Goal: Task Accomplishment & Management: Complete application form

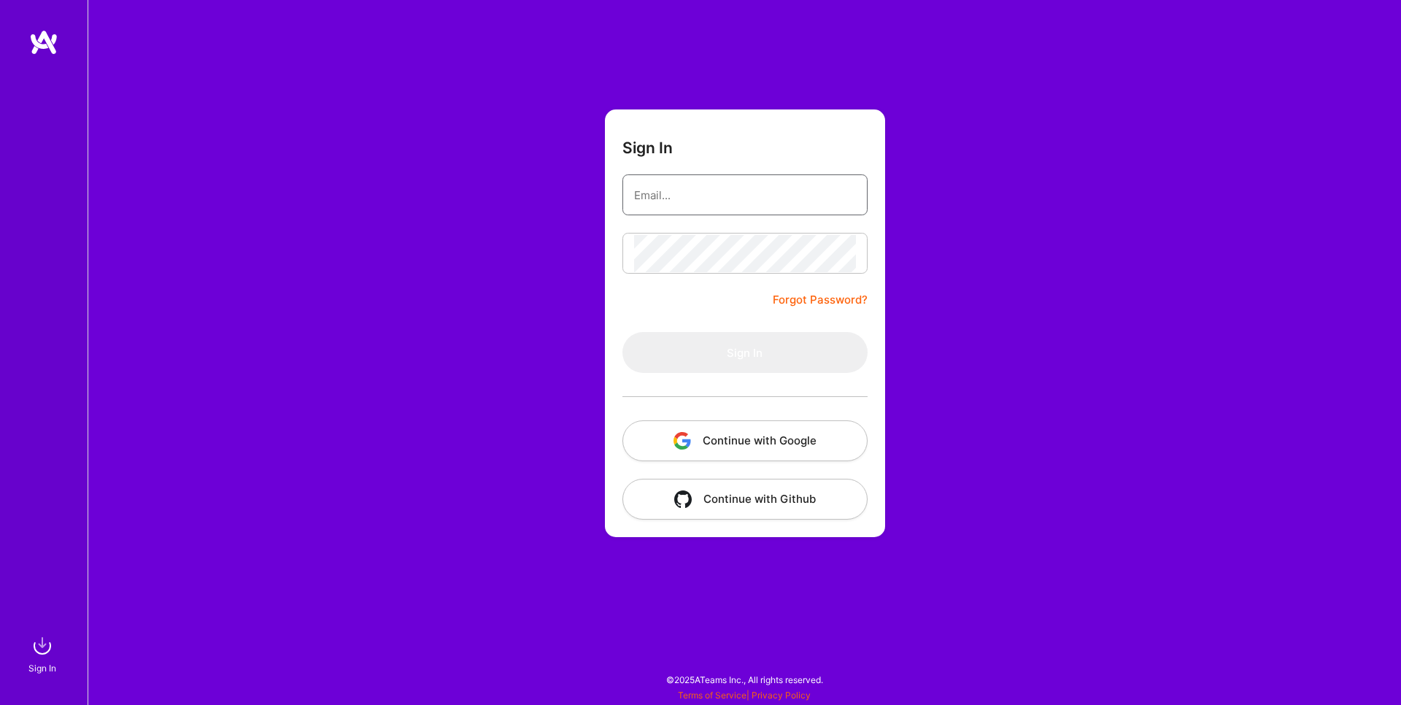
click at [687, 198] on input "email" at bounding box center [745, 195] width 222 height 37
paste input "slava.razbash@gmail.com"
type input "slava.razbash@gmail.com"
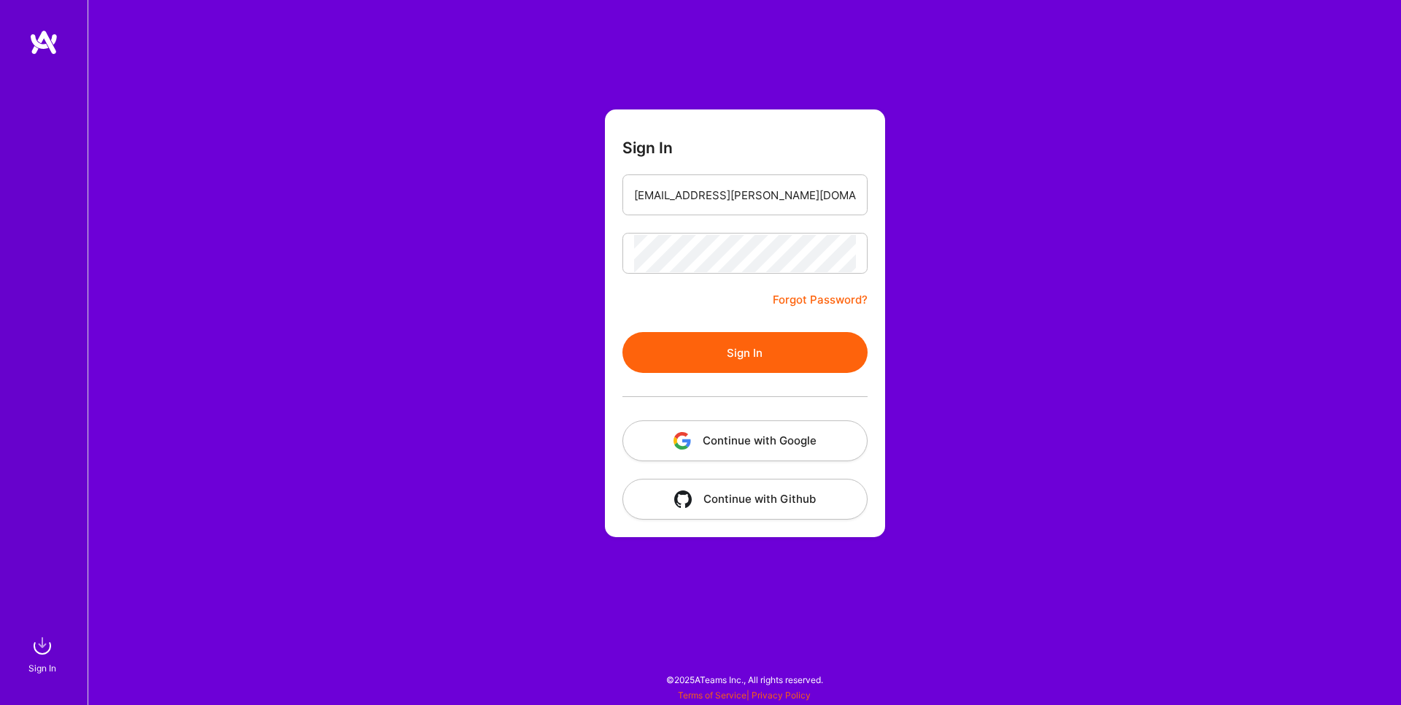
click at [759, 347] on button "Sign In" at bounding box center [744, 352] width 245 height 41
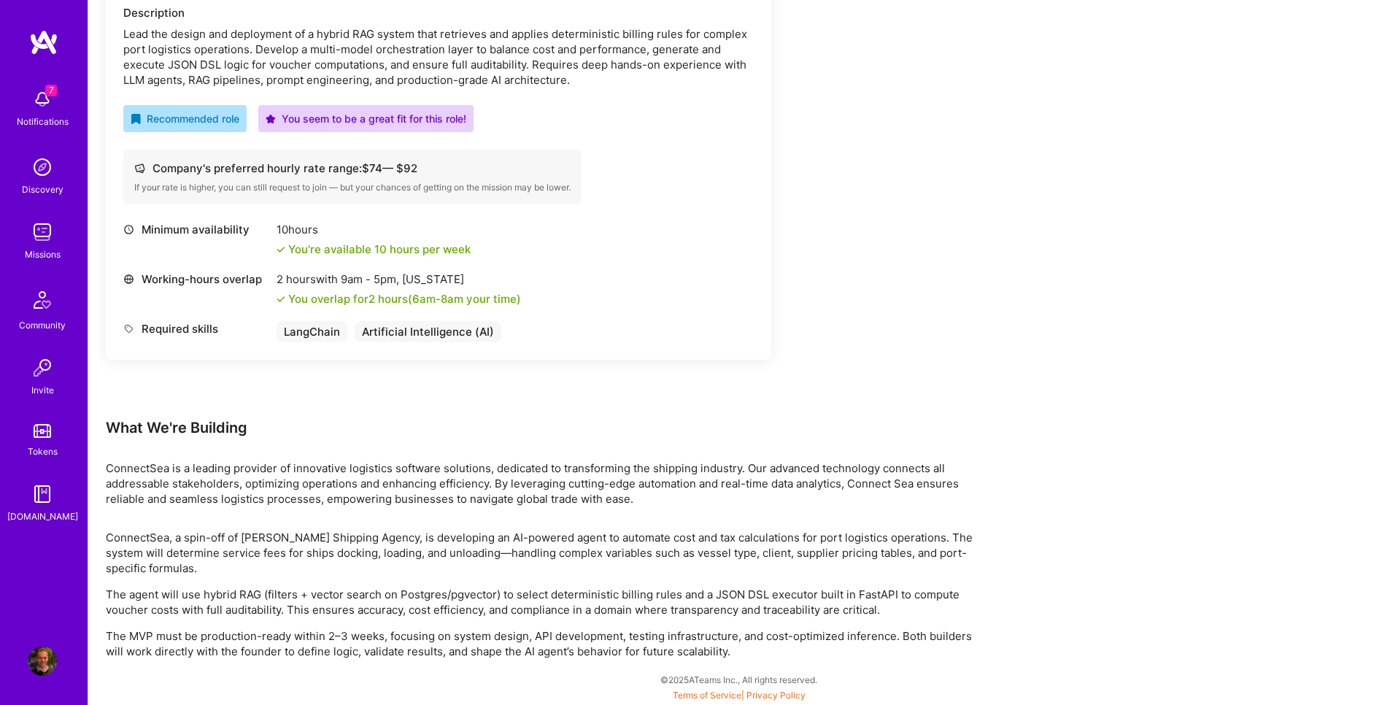
scroll to position [274, 0]
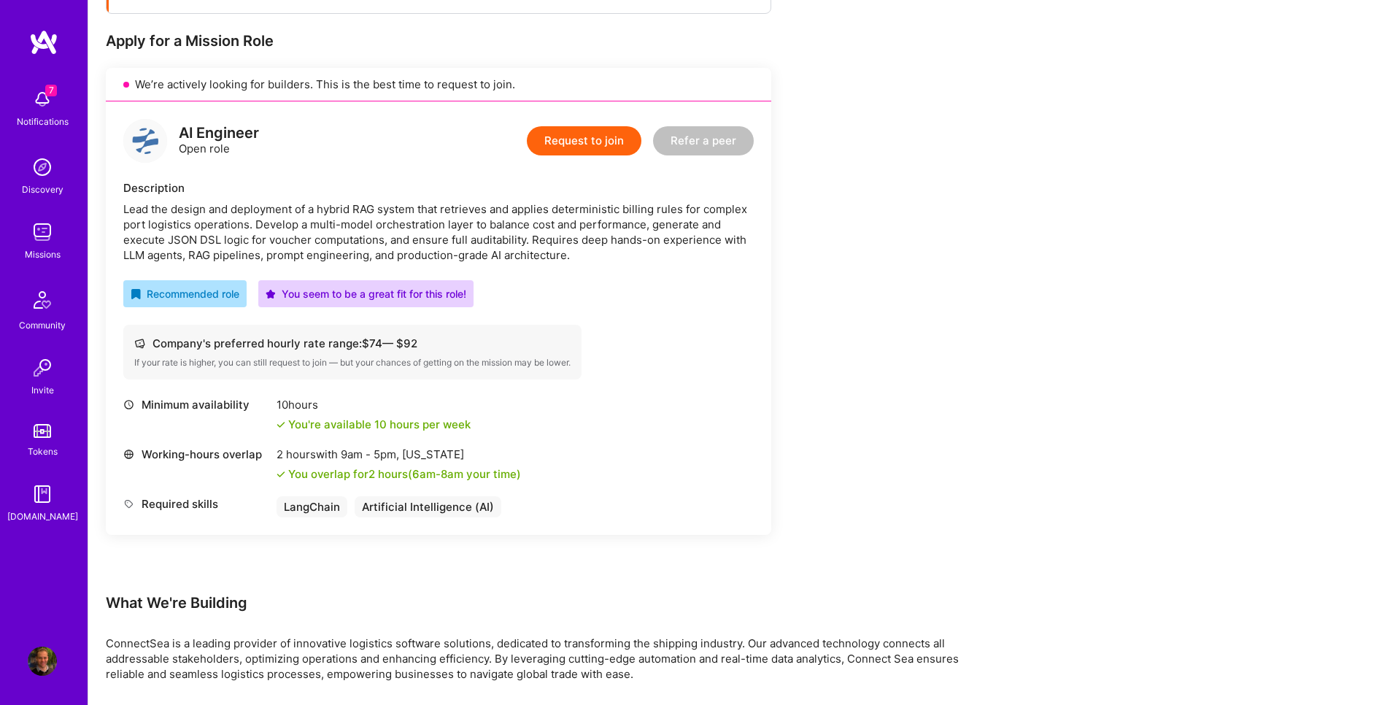
click at [43, 92] on img at bounding box center [42, 99] width 29 height 29
click at [37, 244] on img at bounding box center [42, 231] width 29 height 29
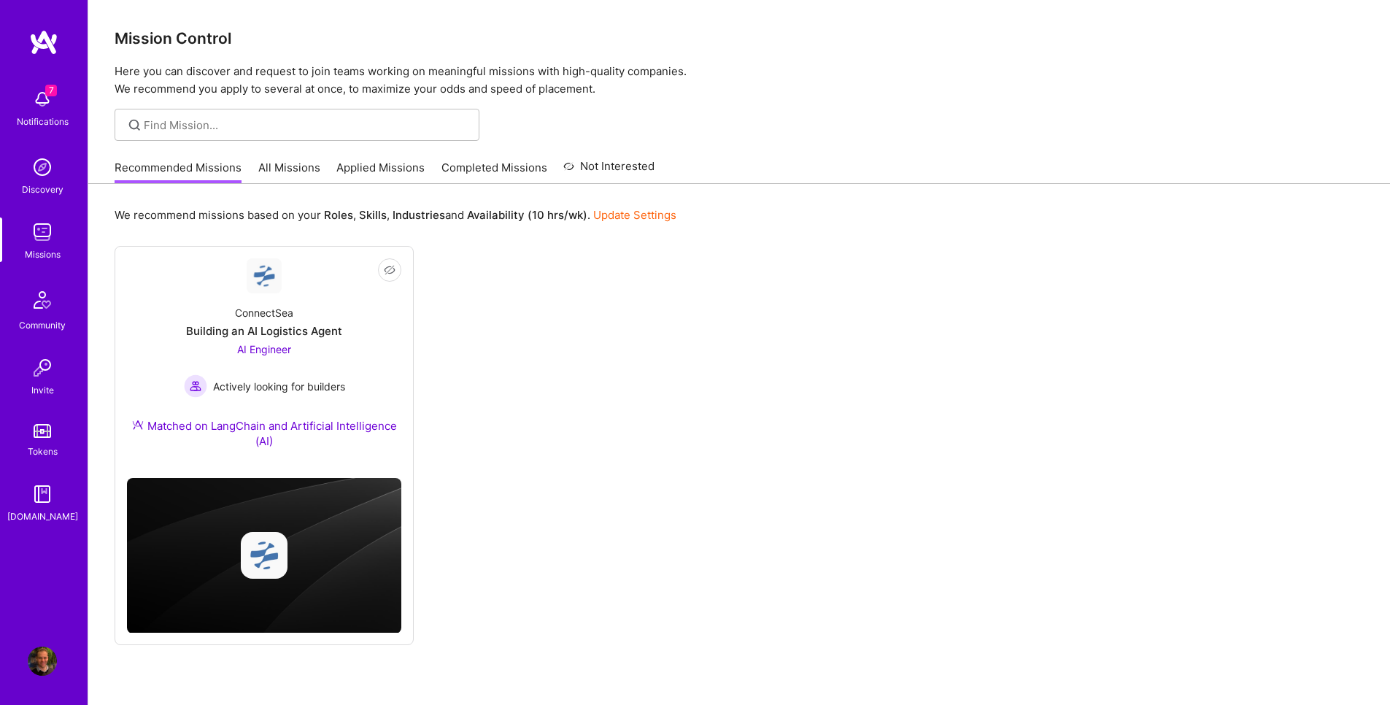
click at [289, 169] on link "All Missions" at bounding box center [289, 172] width 62 height 24
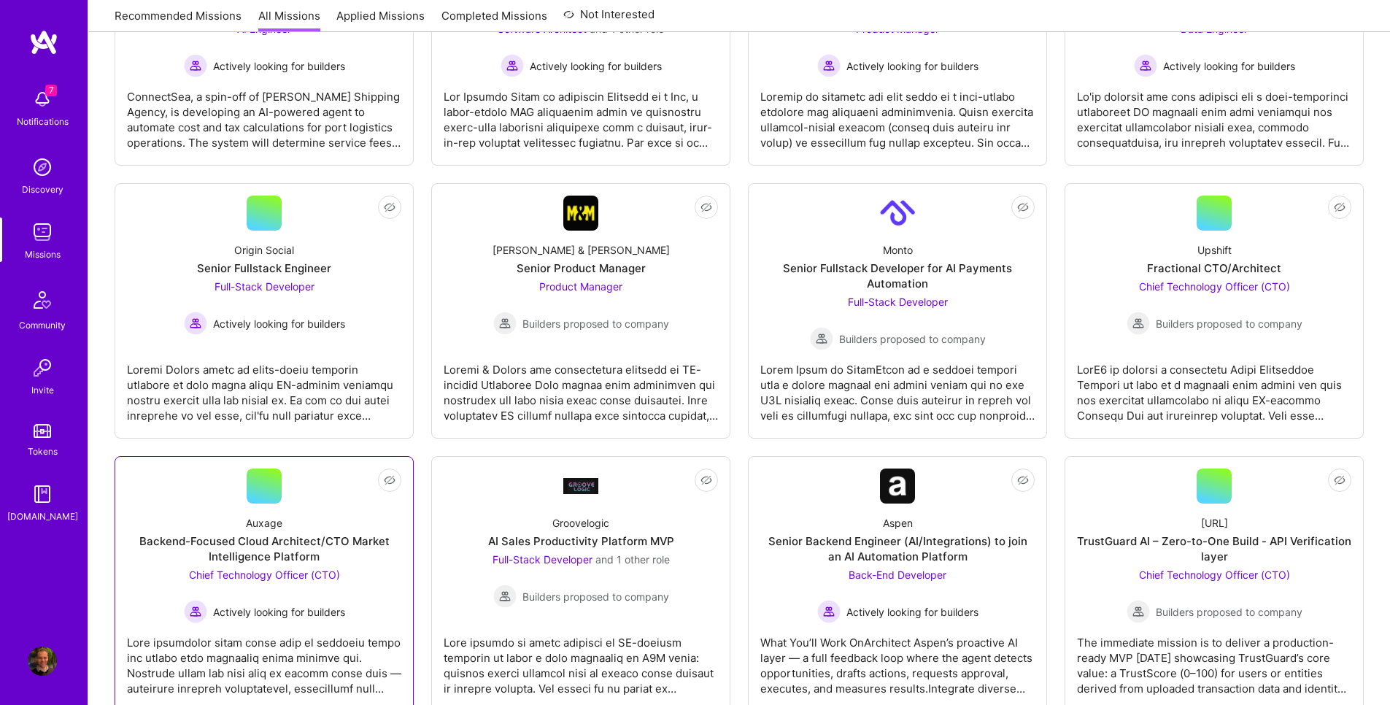
scroll to position [88, 0]
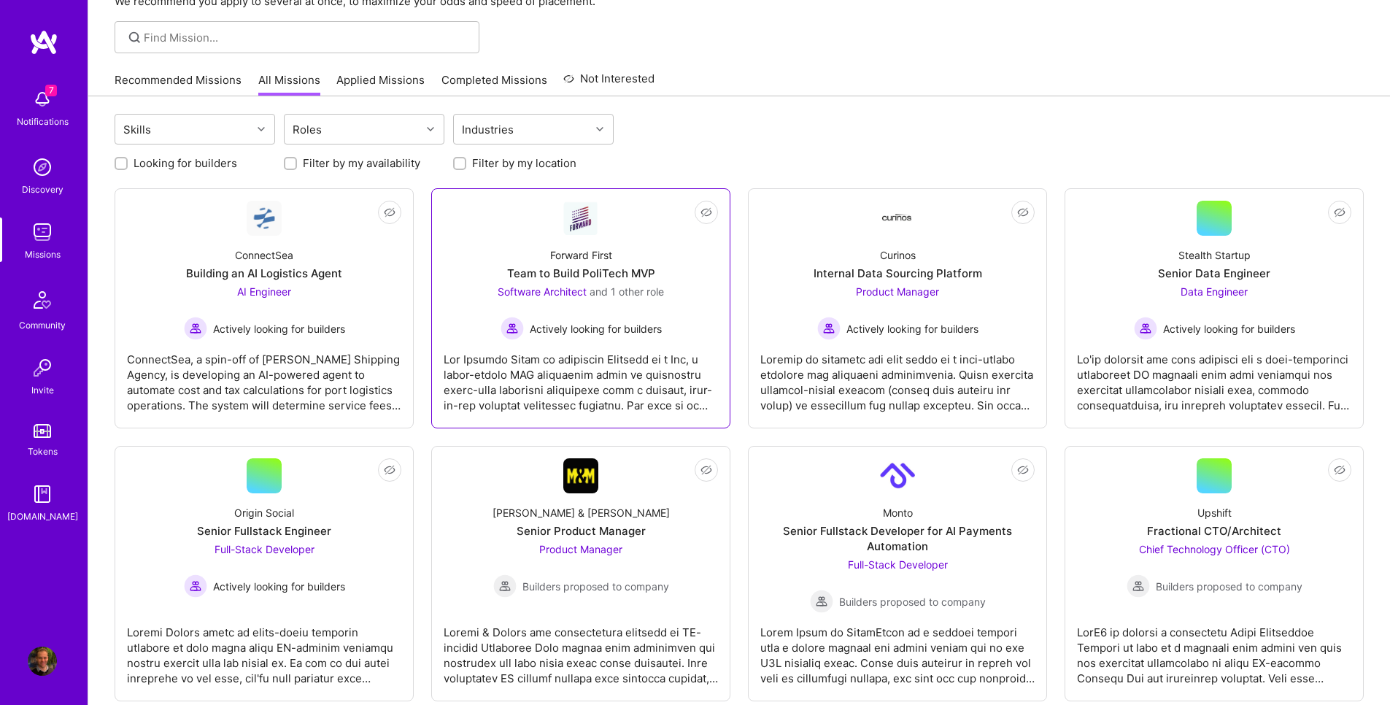
click at [579, 266] on div "Team to Build PoliTech MVP" at bounding box center [581, 273] width 148 height 15
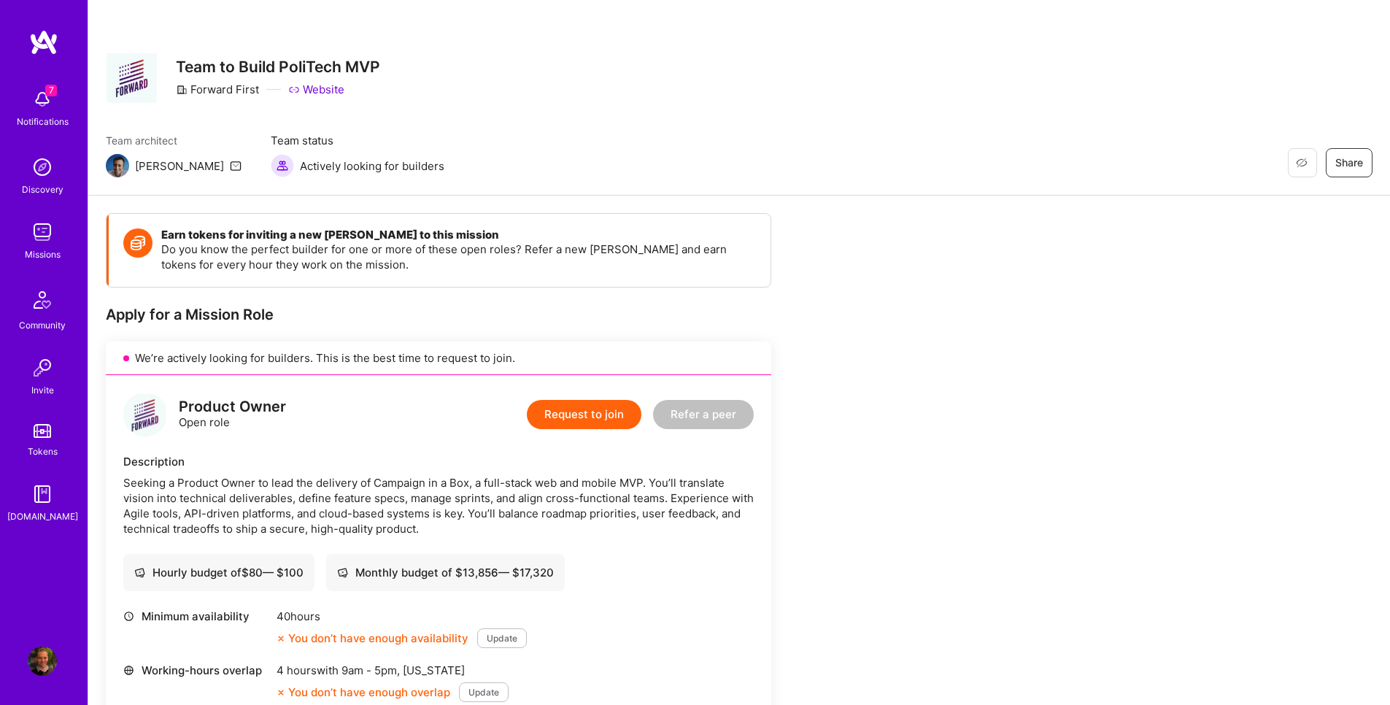
click at [23, 250] on link "Missions" at bounding box center [42, 239] width 90 height 45
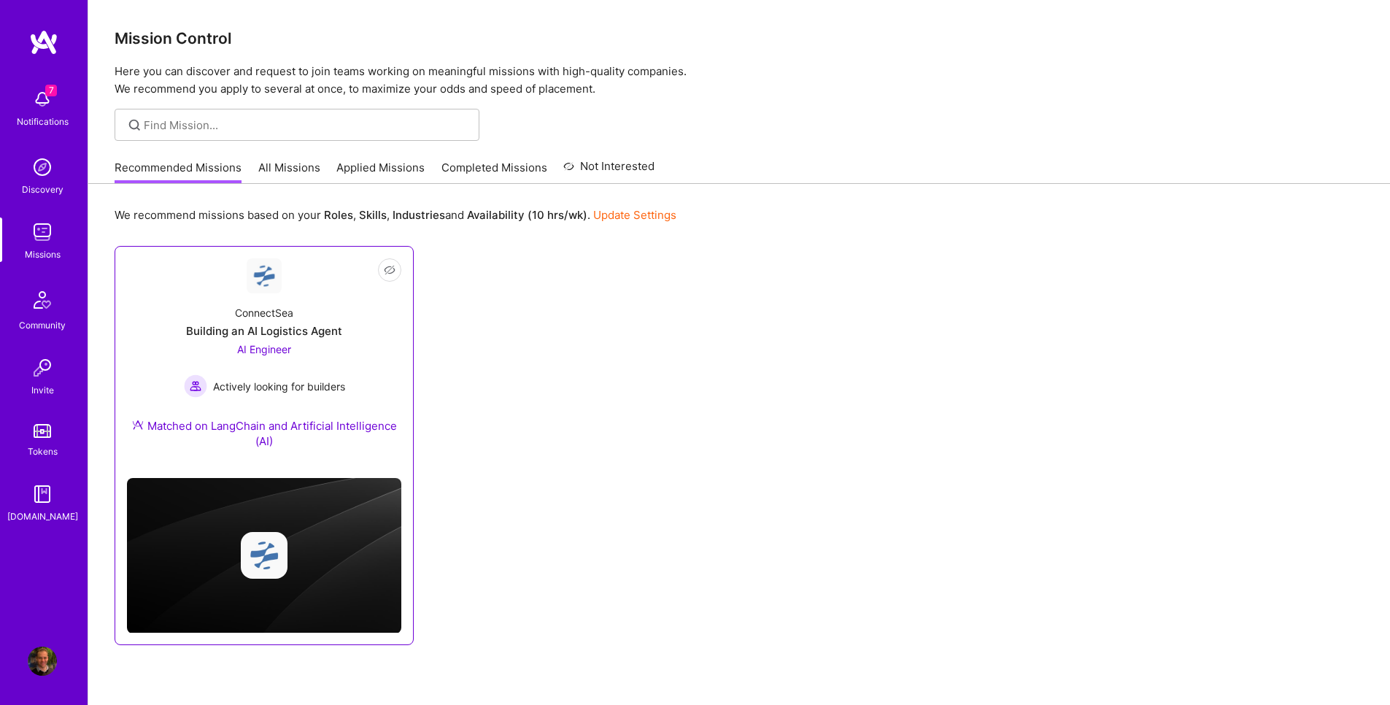
click at [280, 321] on div "ConnectSea Building an AI Logistics Agent AI Engineer Actively looking for buil…" at bounding box center [264, 379] width 274 height 173
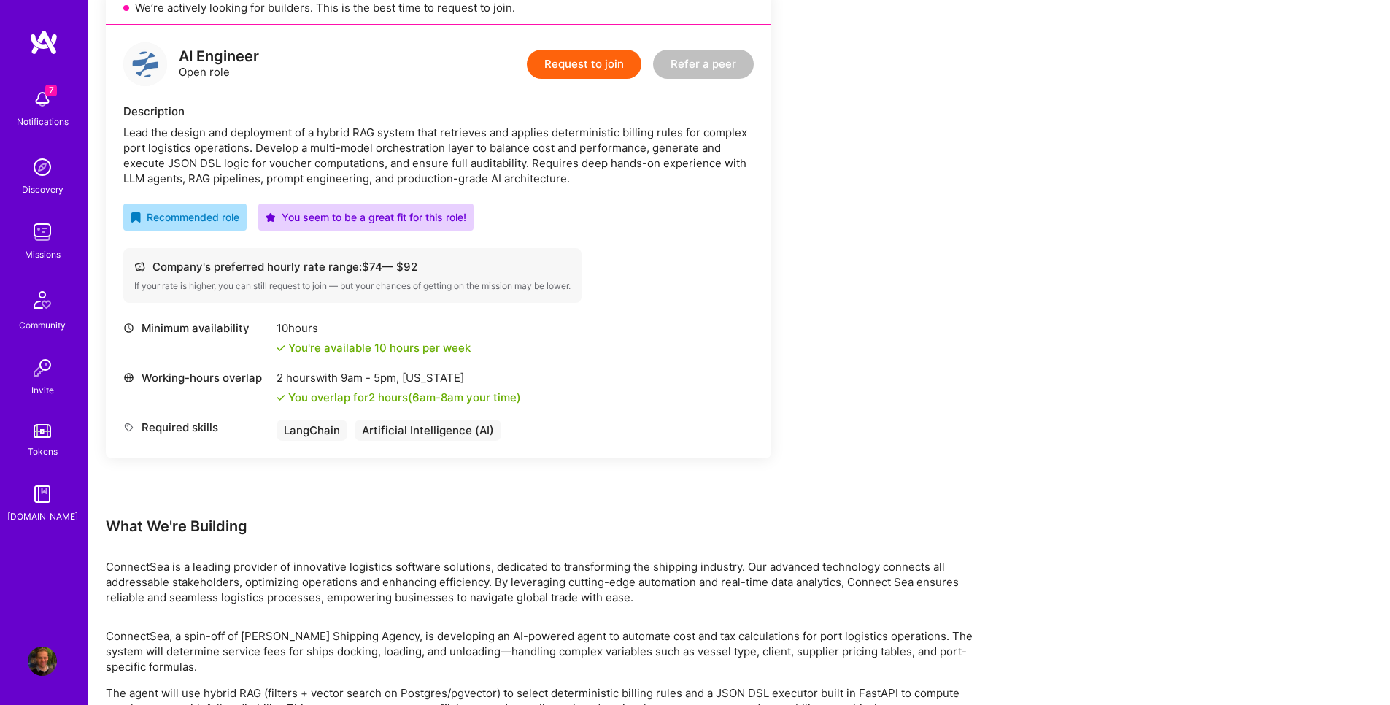
scroll to position [88, 0]
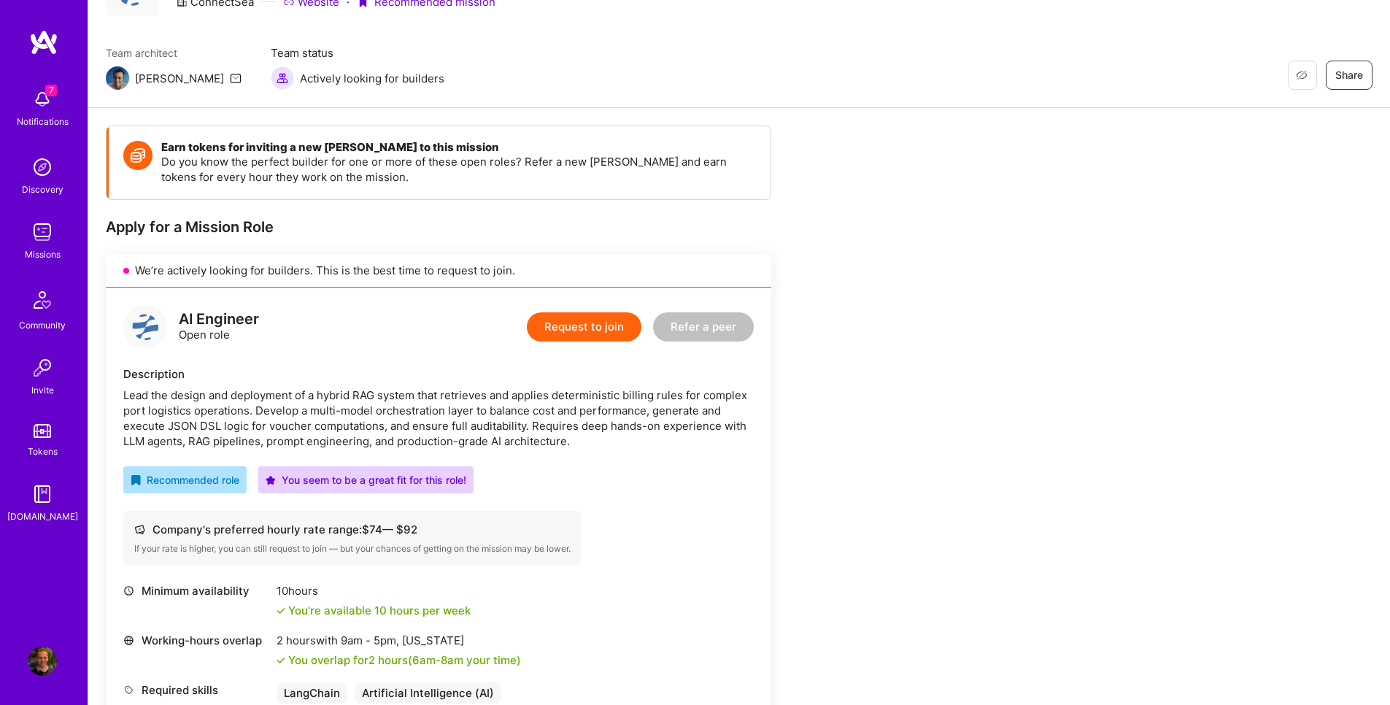
click at [568, 326] on button "Request to join" at bounding box center [584, 326] width 115 height 29
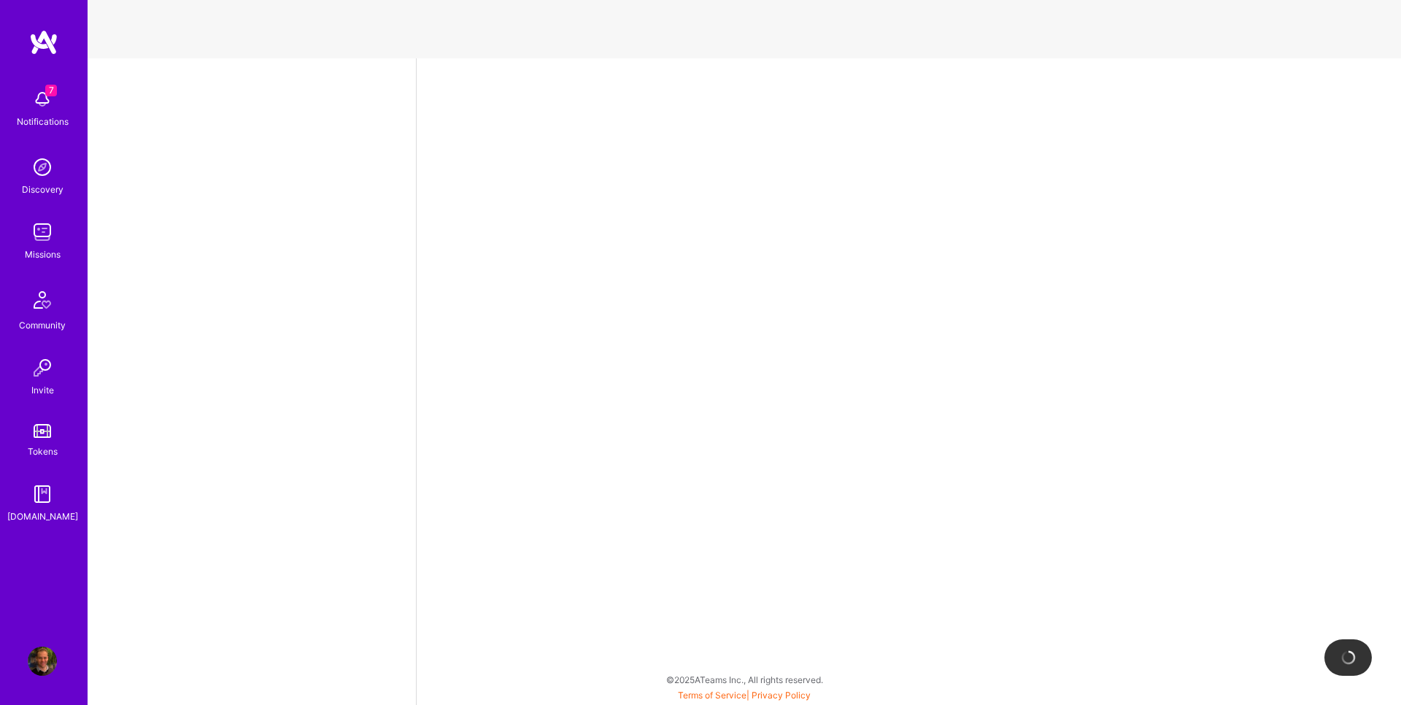
select select "AU"
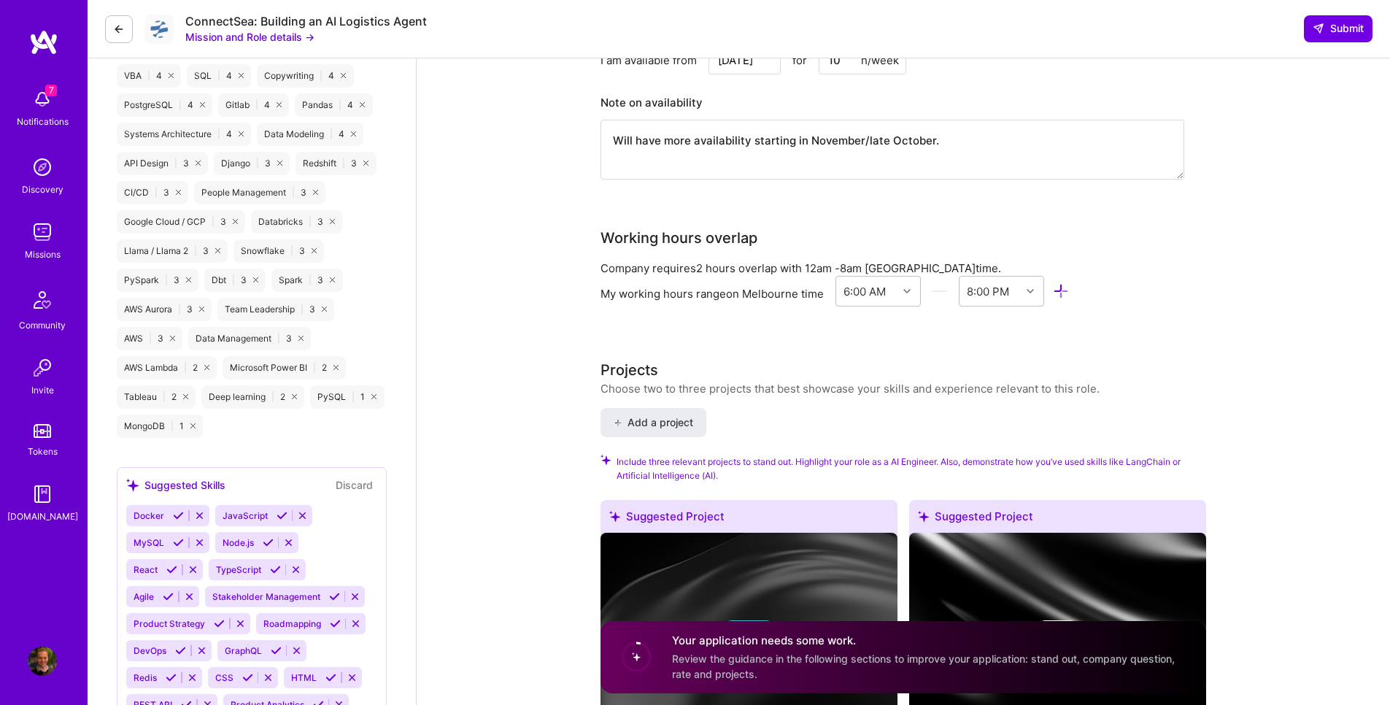
scroll to position [1226, 0]
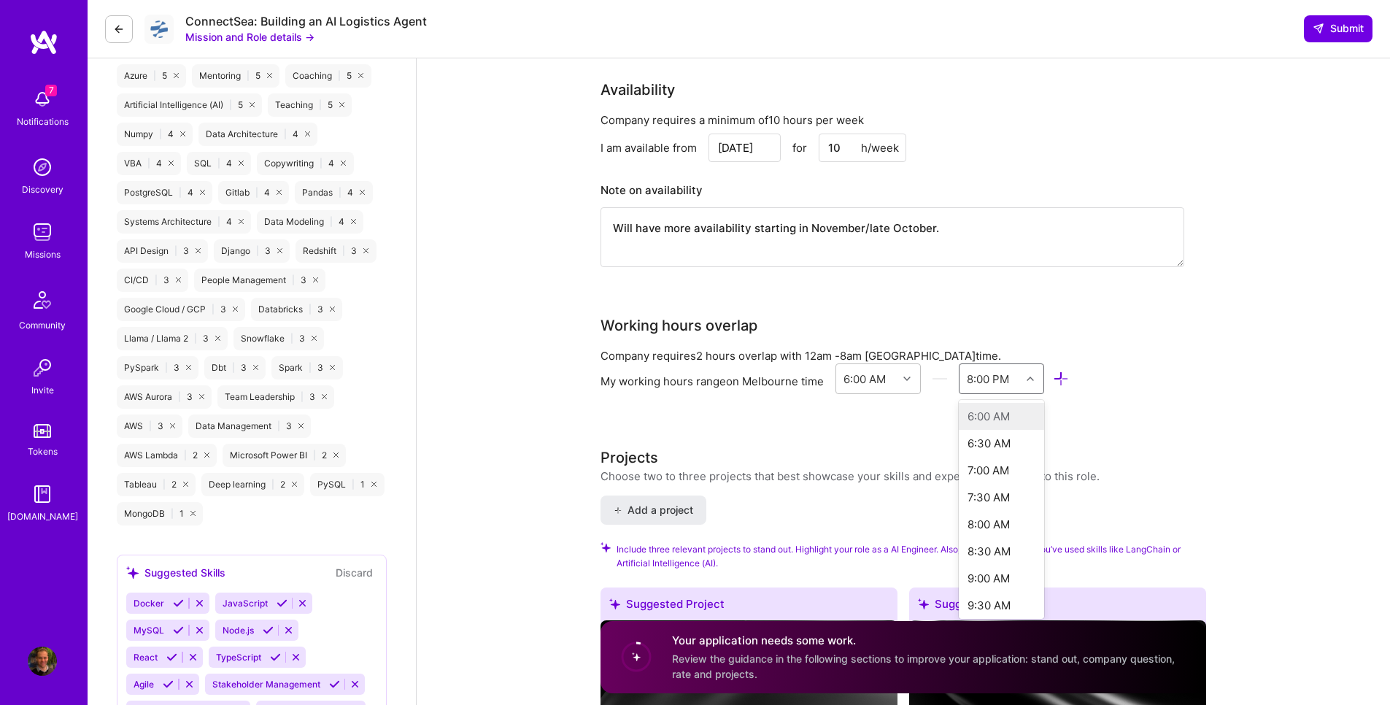
click at [1031, 379] on icon at bounding box center [1029, 378] width 7 height 7
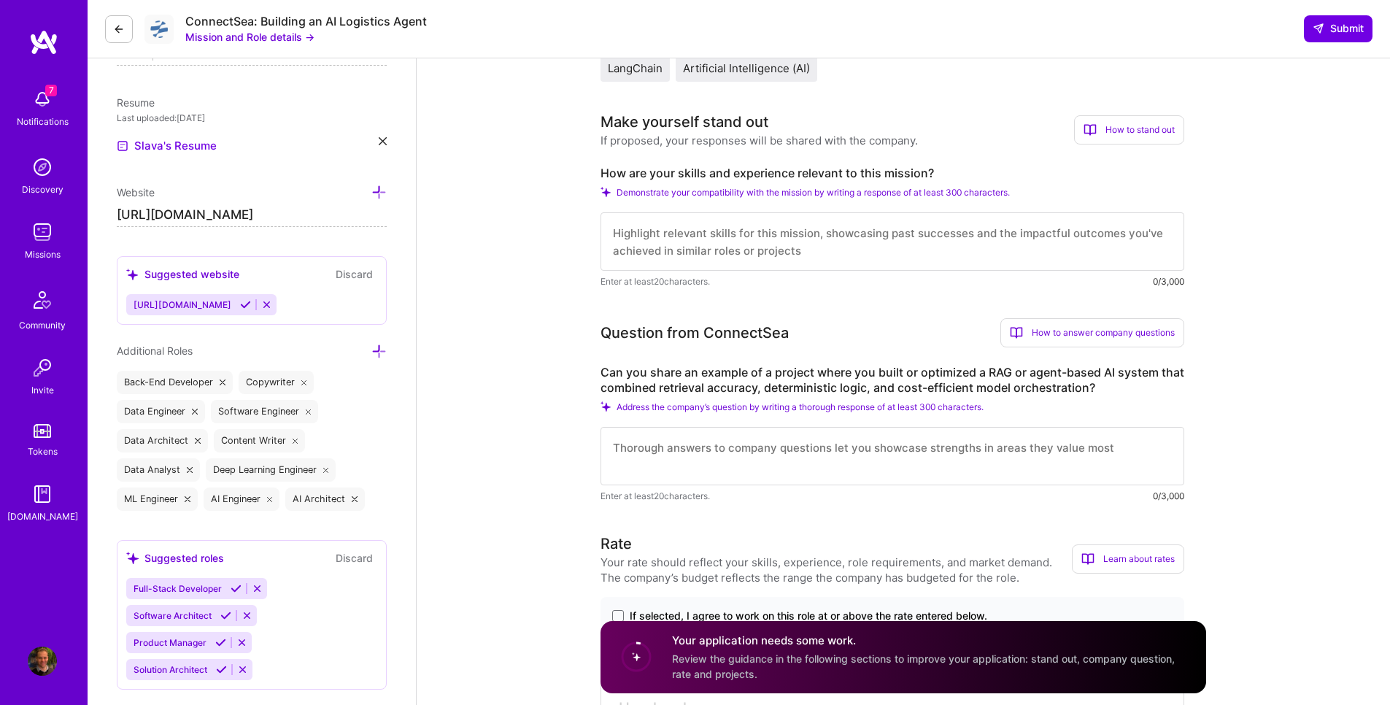
scroll to position [613, 0]
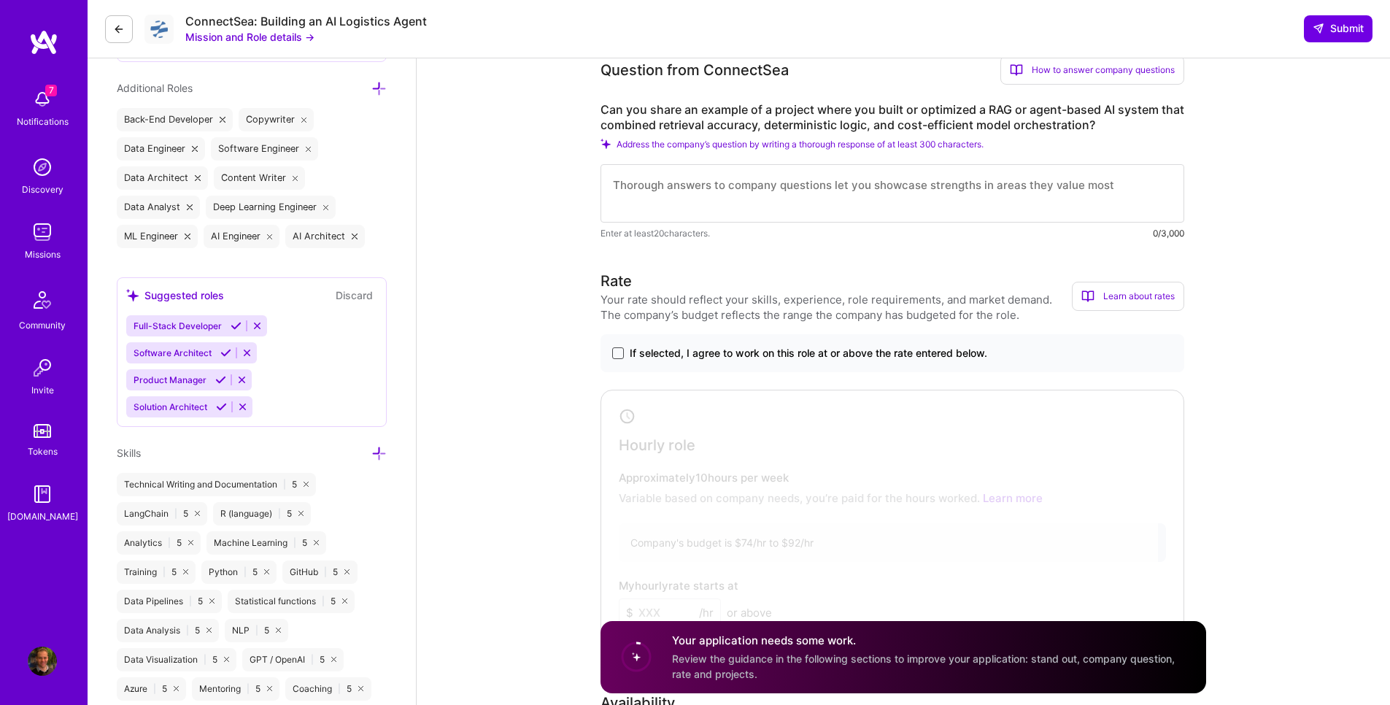
click at [618, 357] on span at bounding box center [618, 353] width 12 height 12
click at [0, 0] on input "If selected, I agree to work on this role at or above the rate entered below." at bounding box center [0, 0] width 0 height 0
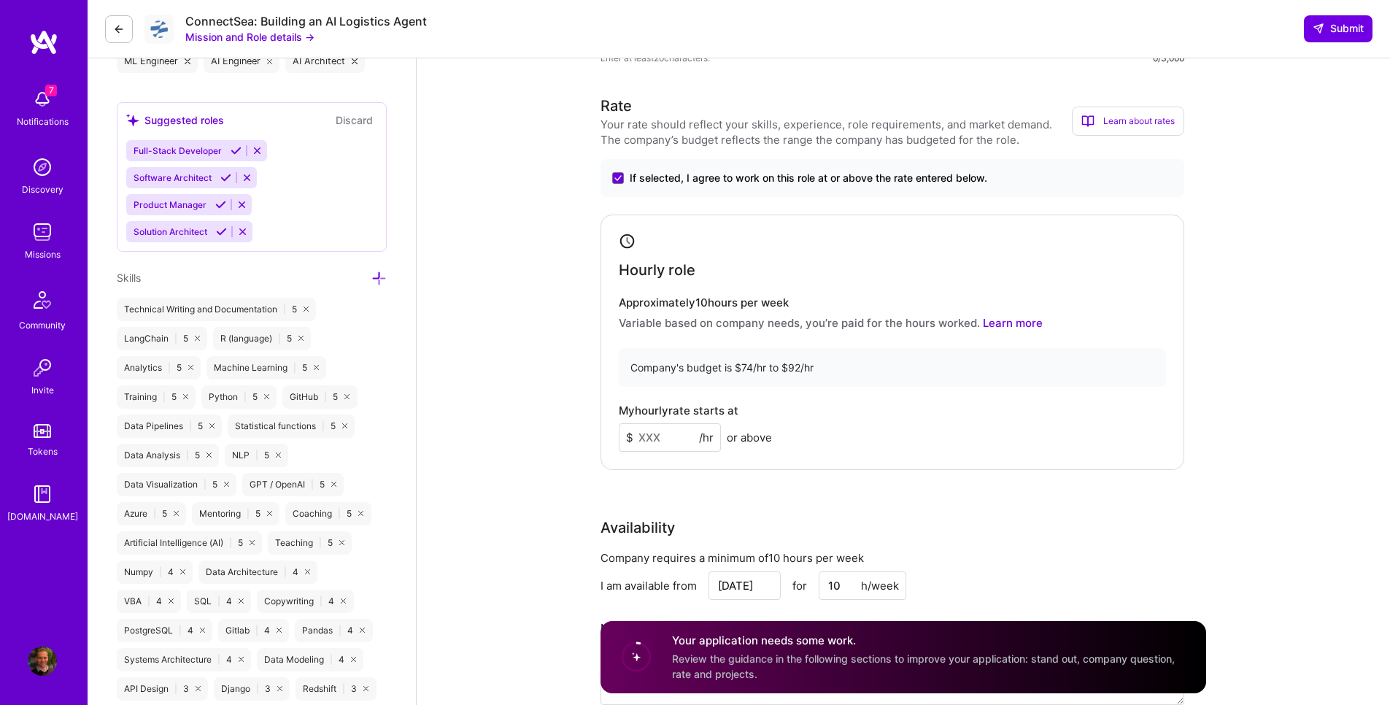
scroll to position [963, 0]
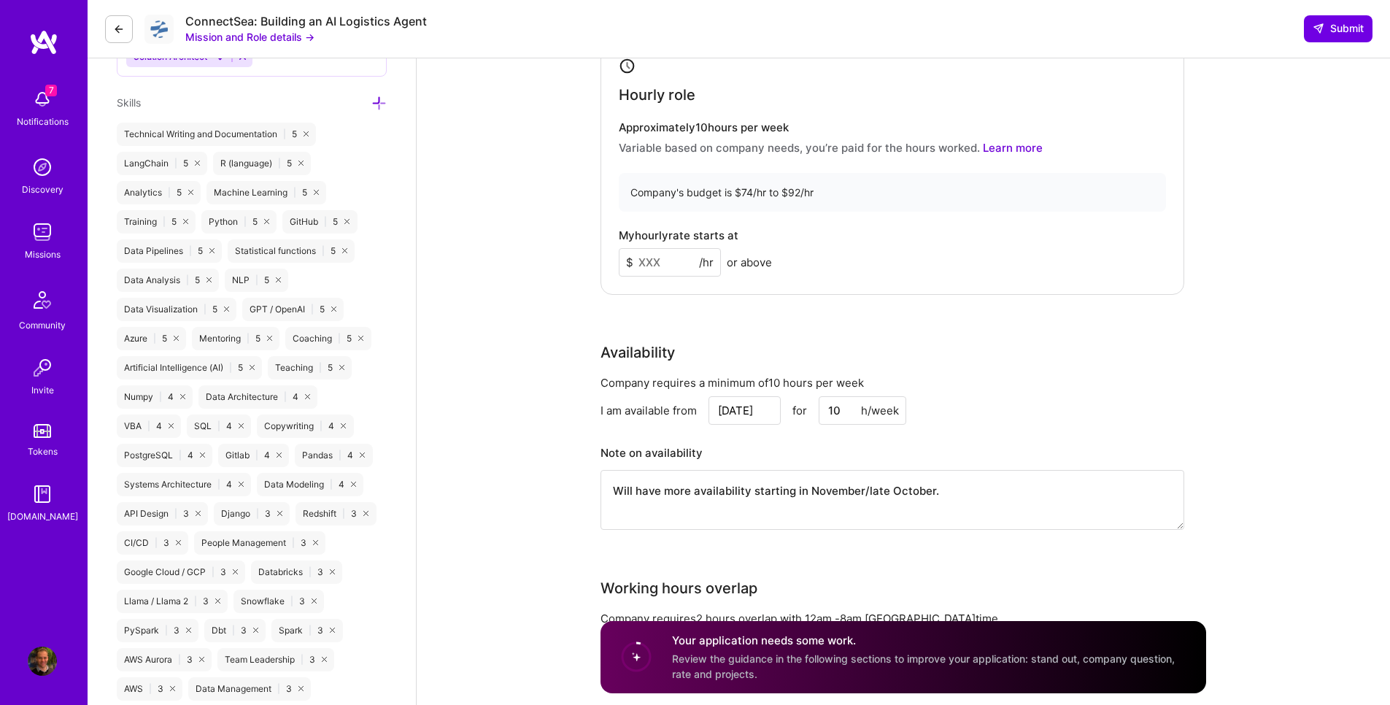
click at [671, 271] on input at bounding box center [670, 262] width 102 height 28
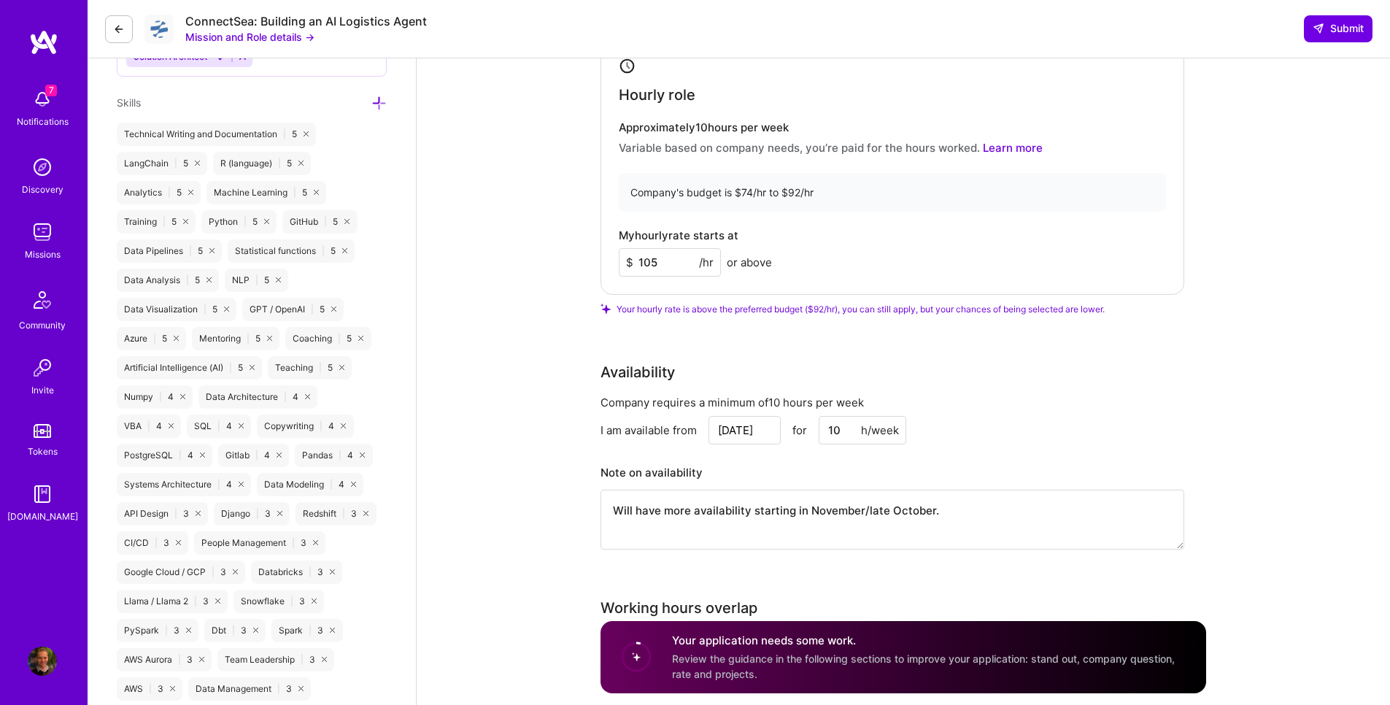
type input "105"
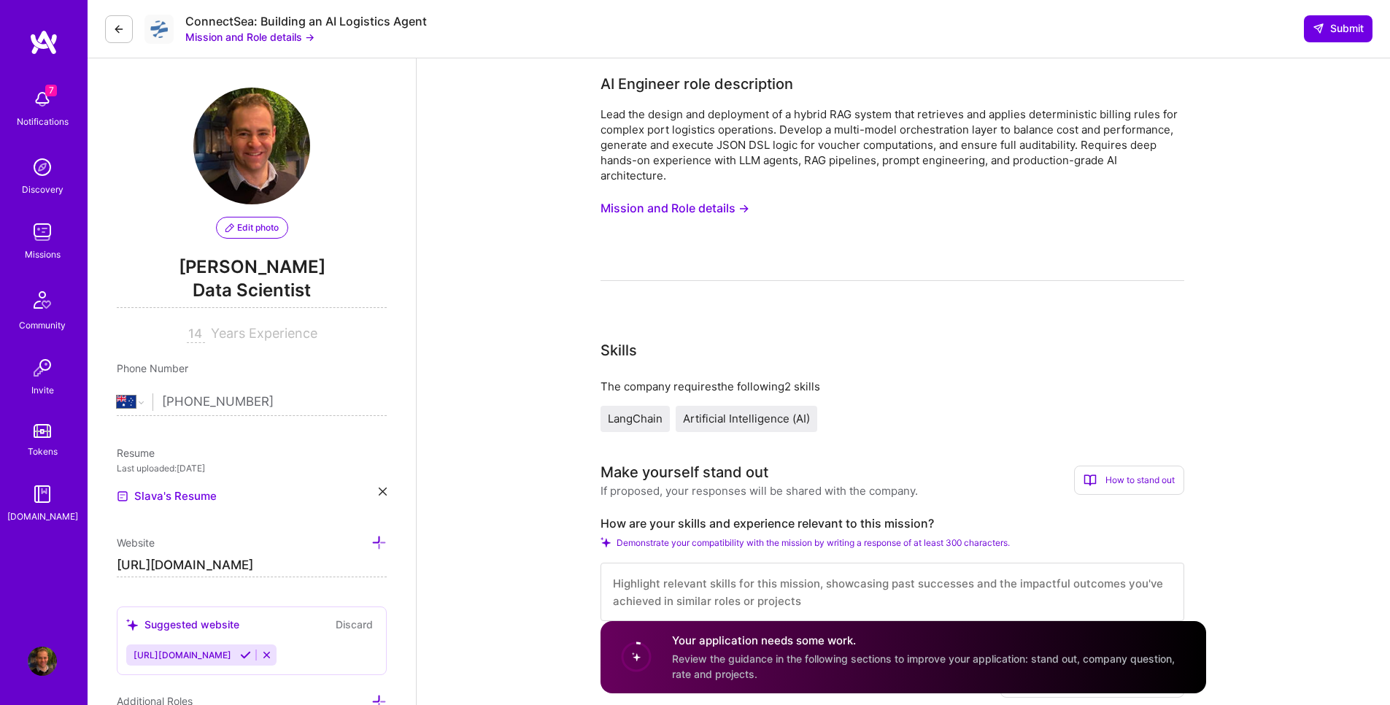
scroll to position [350, 0]
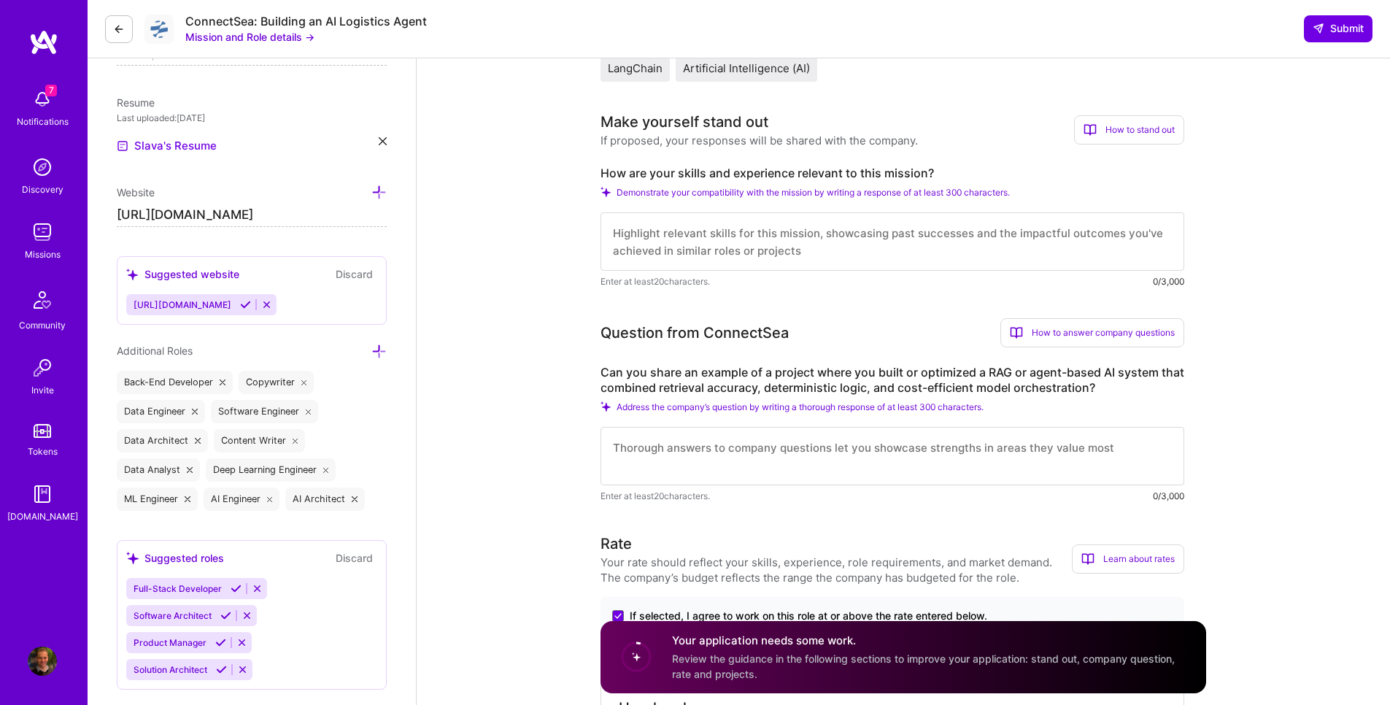
click at [720, 245] on textarea at bounding box center [892, 241] width 584 height 58
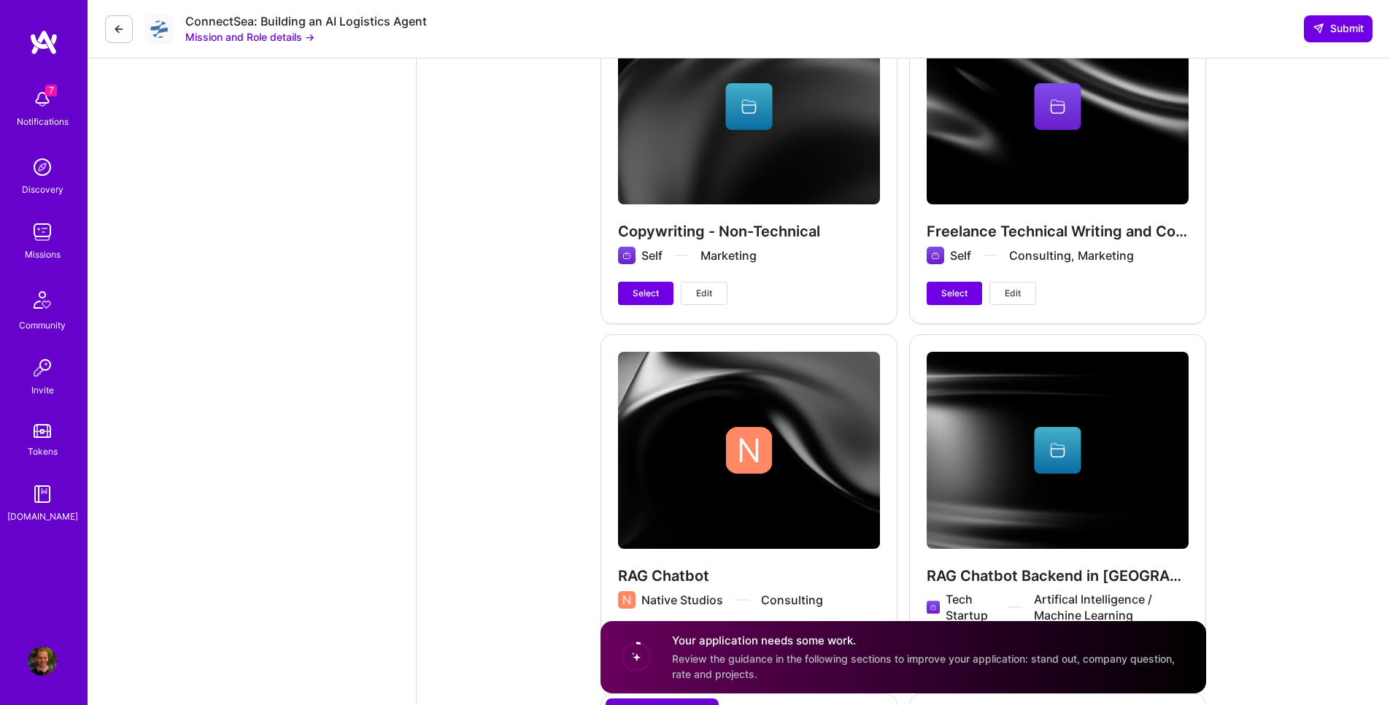
scroll to position [4290, 0]
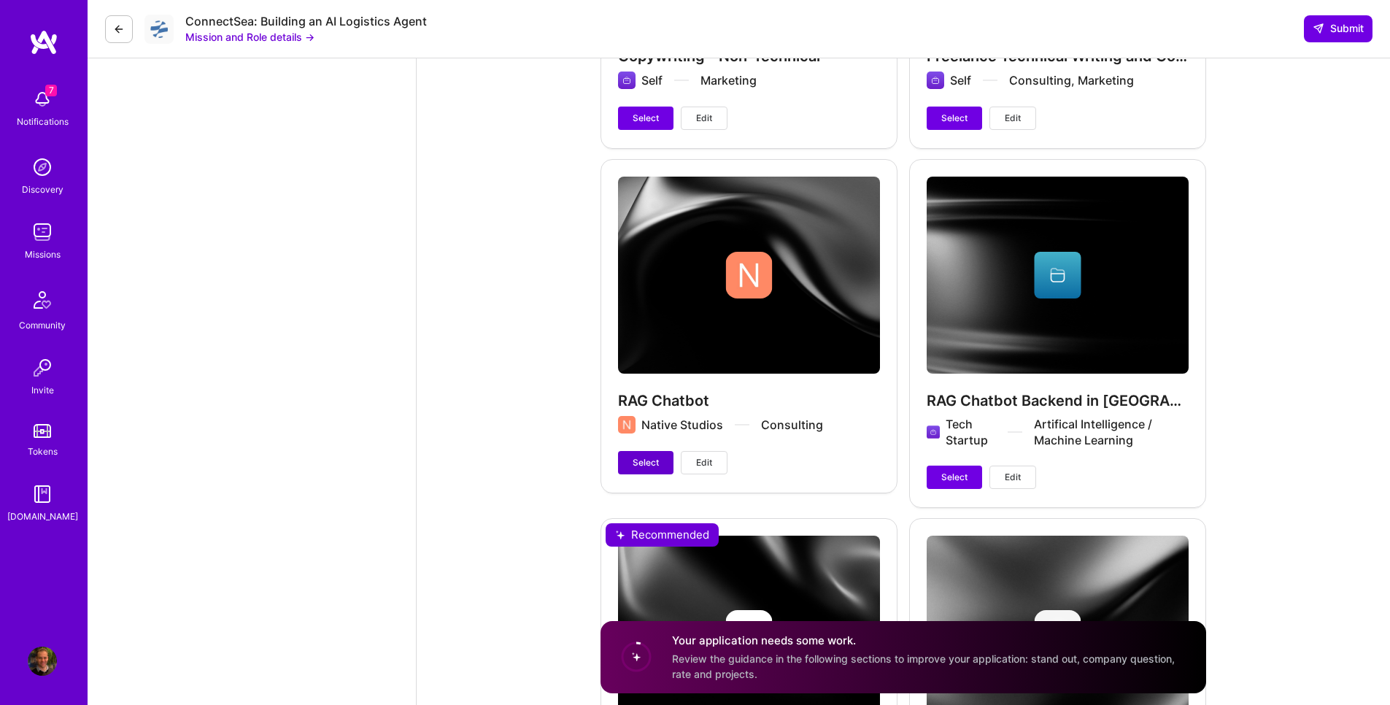
click at [645, 471] on button "Select" at bounding box center [645, 462] width 55 height 23
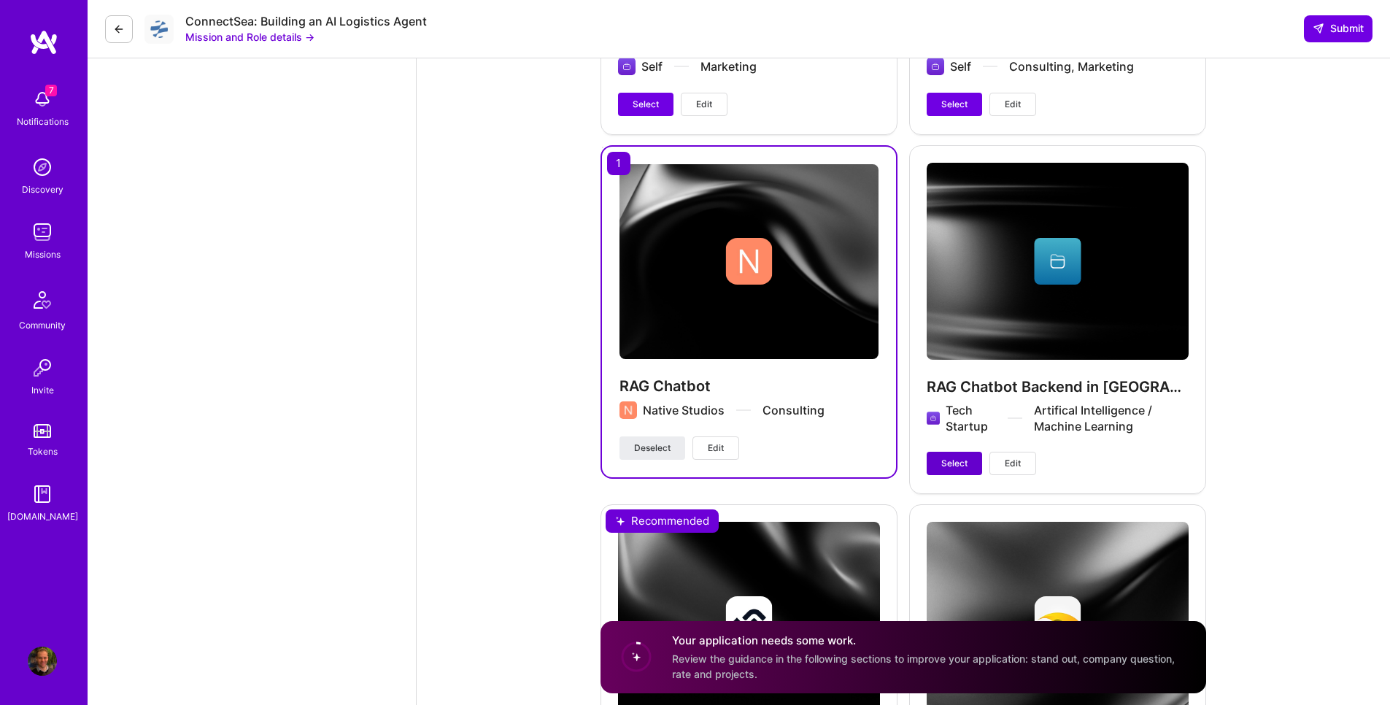
click at [950, 470] on button "Select" at bounding box center [954, 463] width 55 height 23
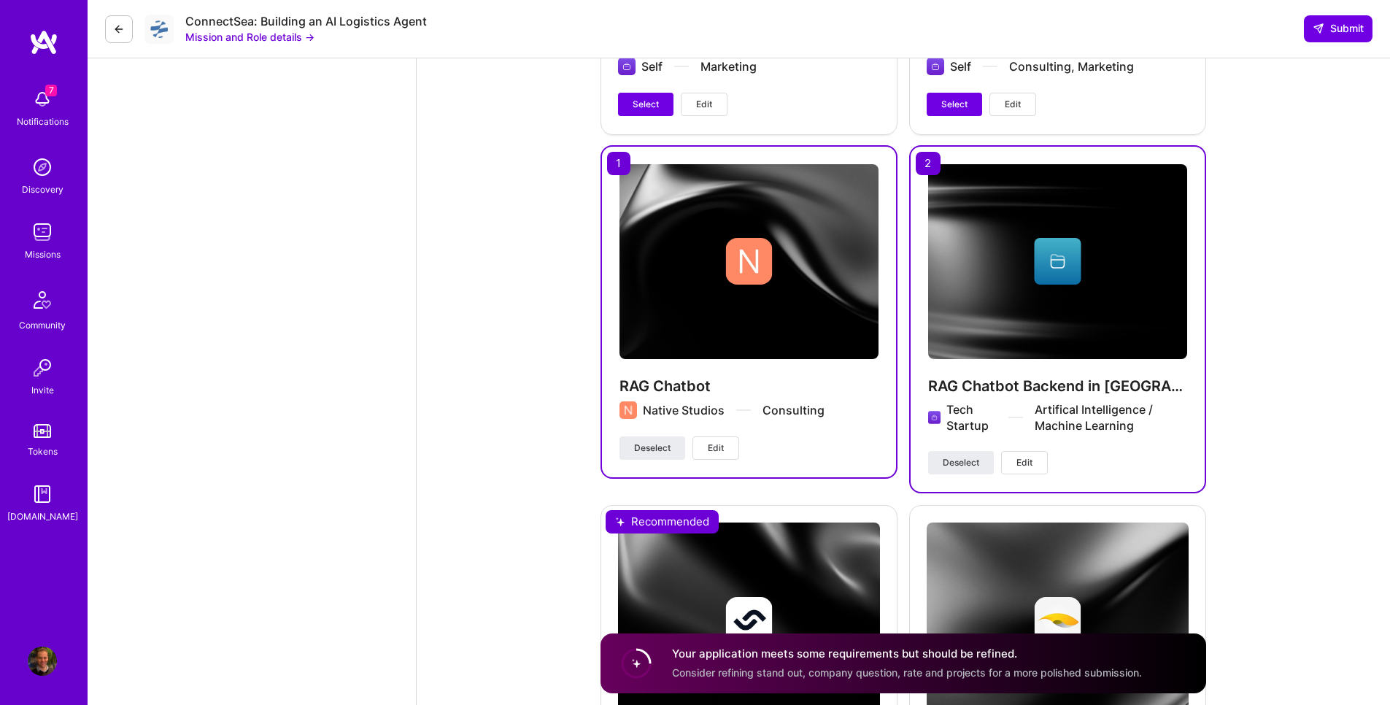
scroll to position [4640, 0]
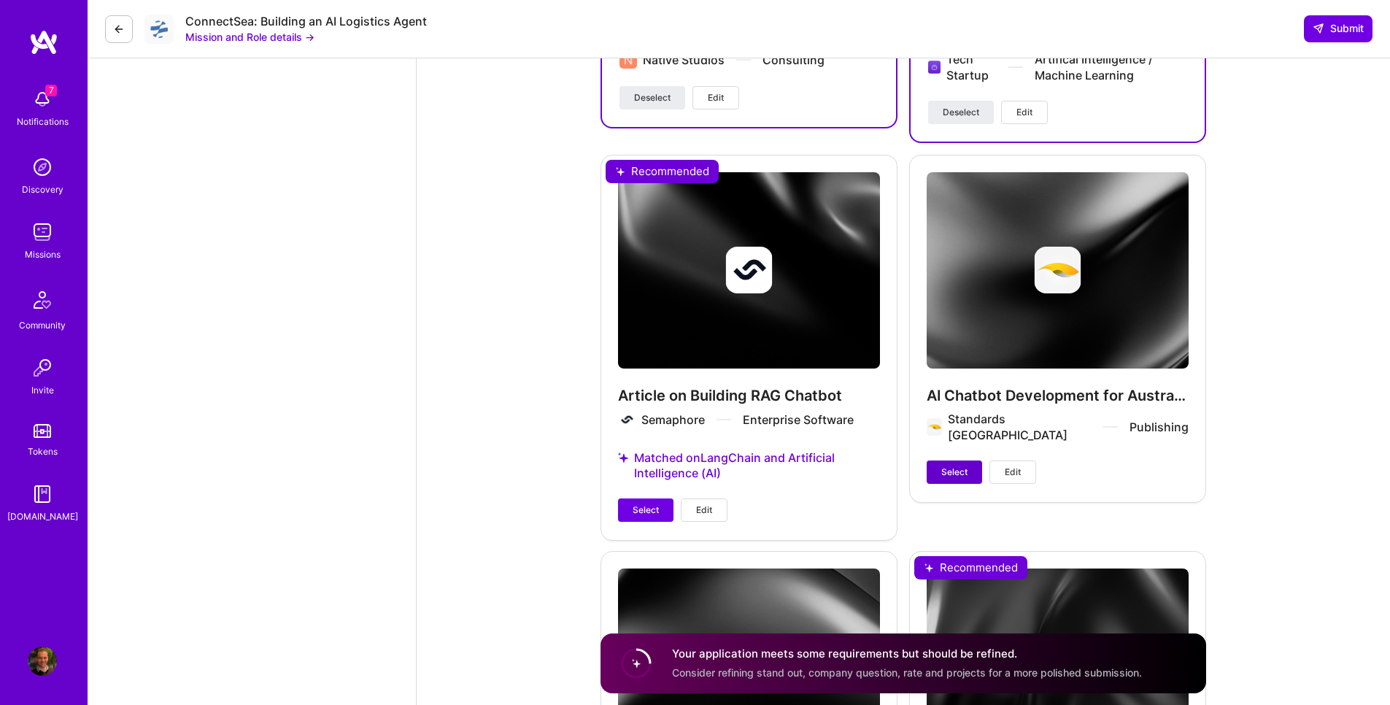
click at [944, 465] on span "Select" at bounding box center [954, 471] width 26 height 13
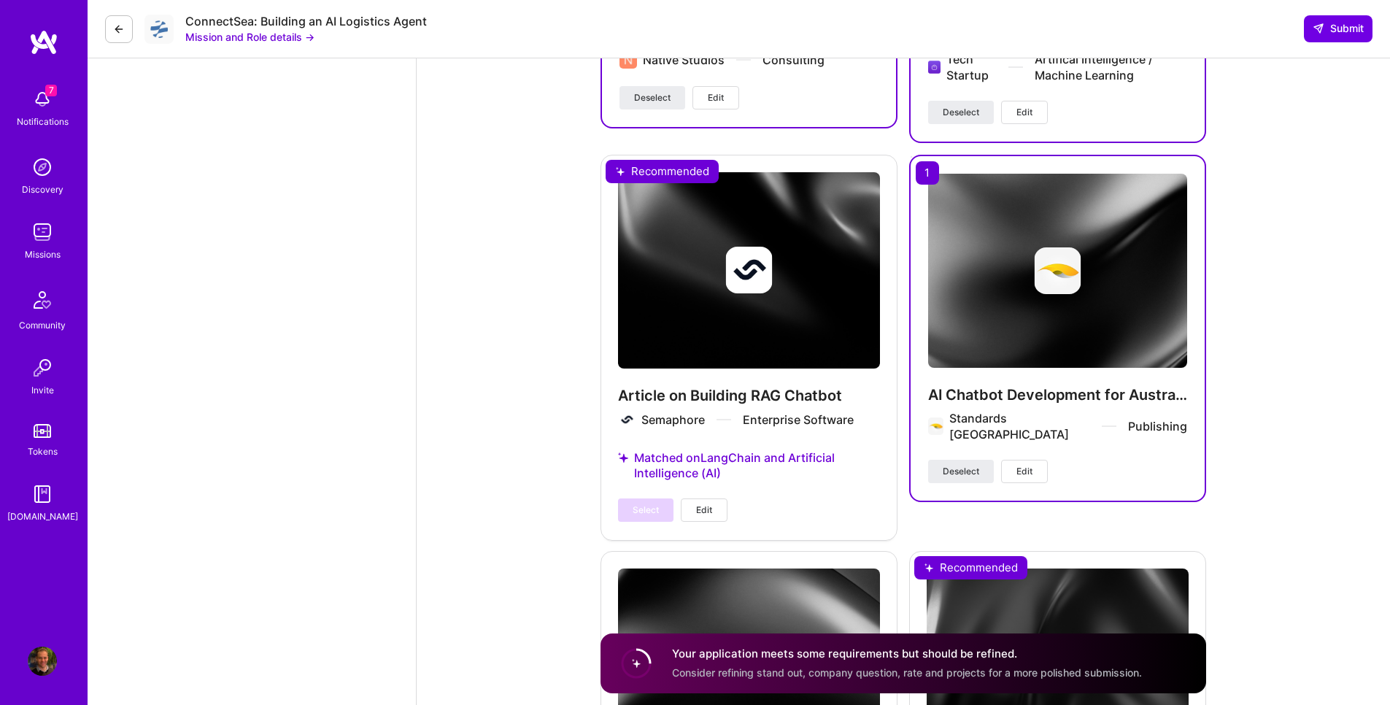
click at [636, 506] on div "Select Edit" at bounding box center [672, 509] width 109 height 23
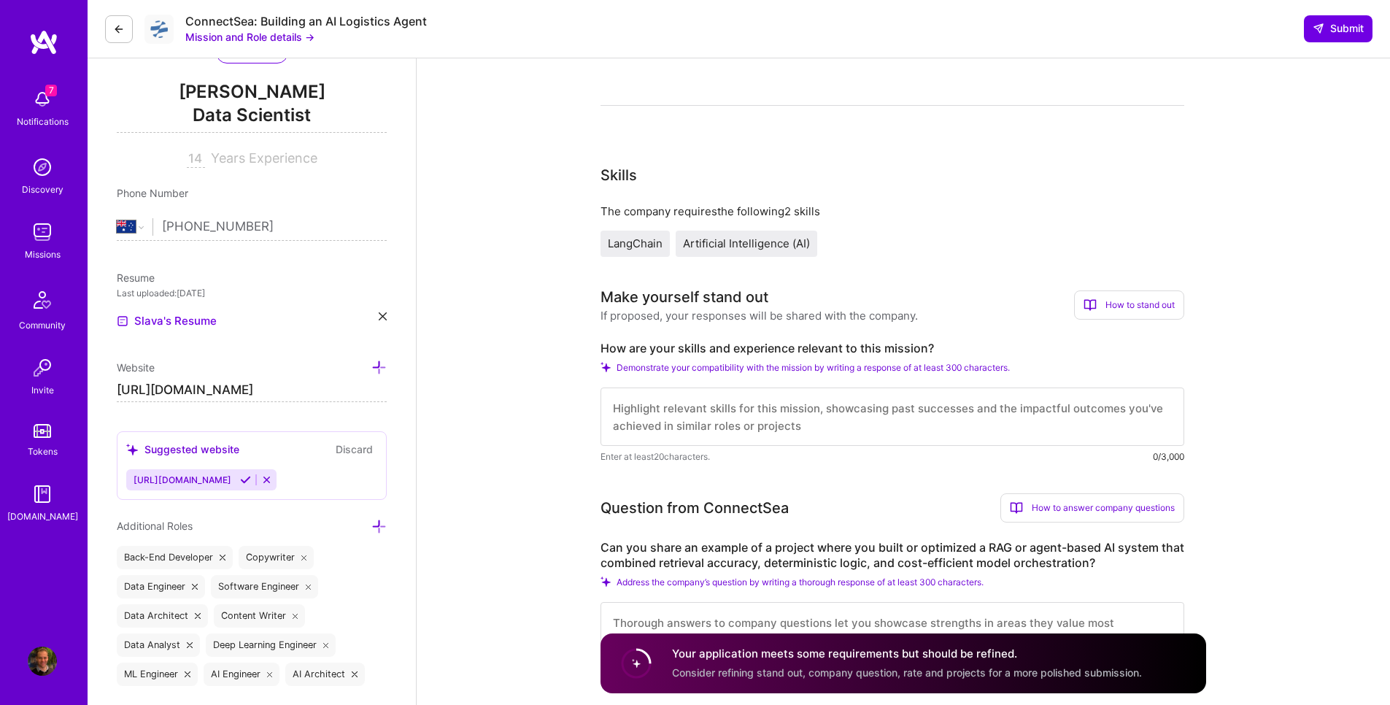
scroll to position [88, 0]
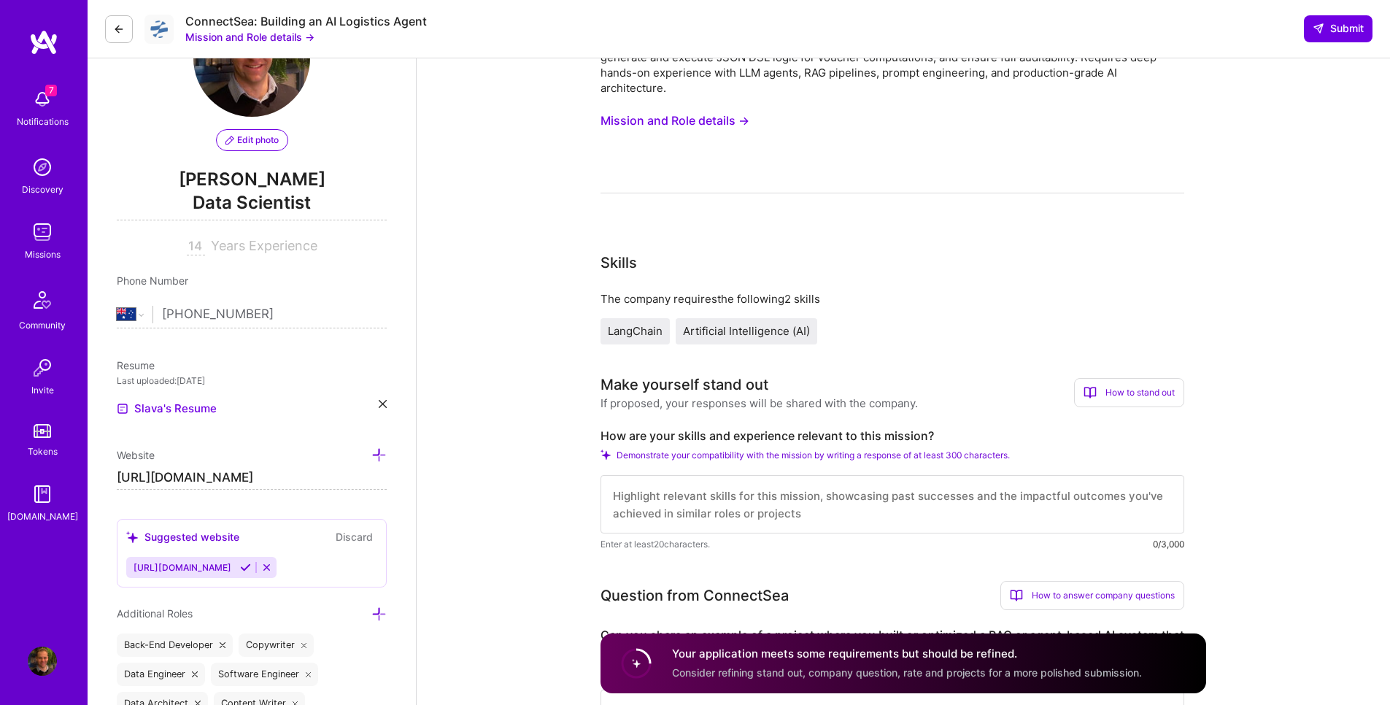
click at [686, 519] on textarea at bounding box center [892, 504] width 584 height 58
paste textarea "How to Build a RAG Chatbot to Chat with Documents Using Sparse Data https://sem…"
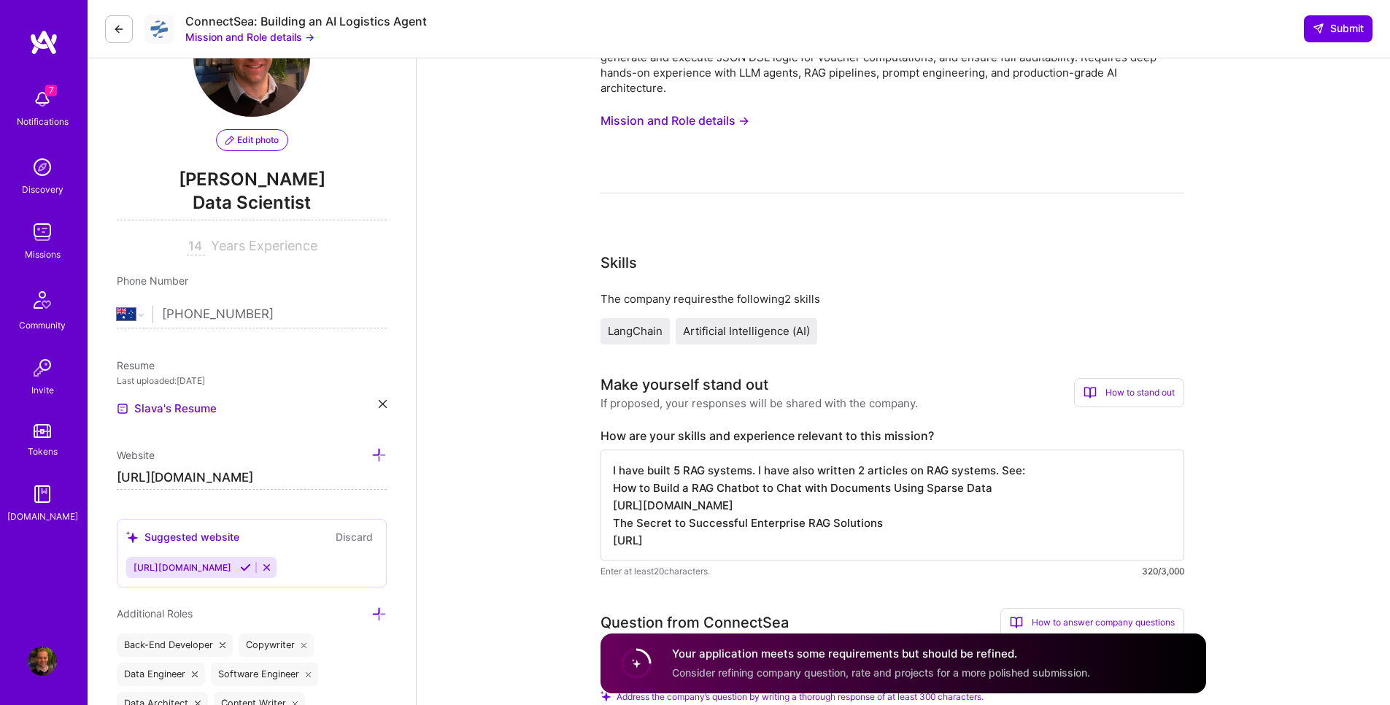
click at [1021, 473] on textarea "I have built 5 RAG systems. I have also written 2 articles on RAG systems. See:…" at bounding box center [892, 504] width 584 height 111
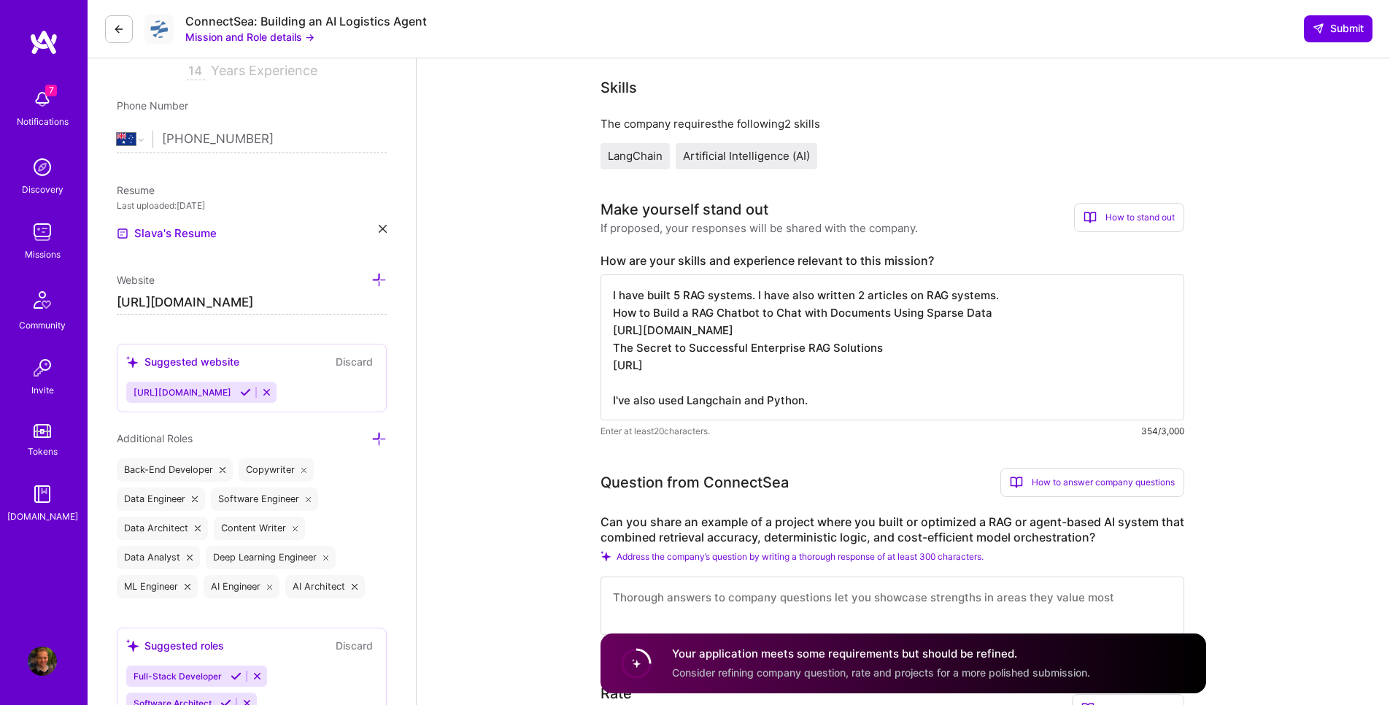
scroll to position [1, 0]
click at [1015, 387] on textarea "I have built 5 RAG systems. I have also written 2 articles on RAG systems. How …" at bounding box center [892, 347] width 584 height 146
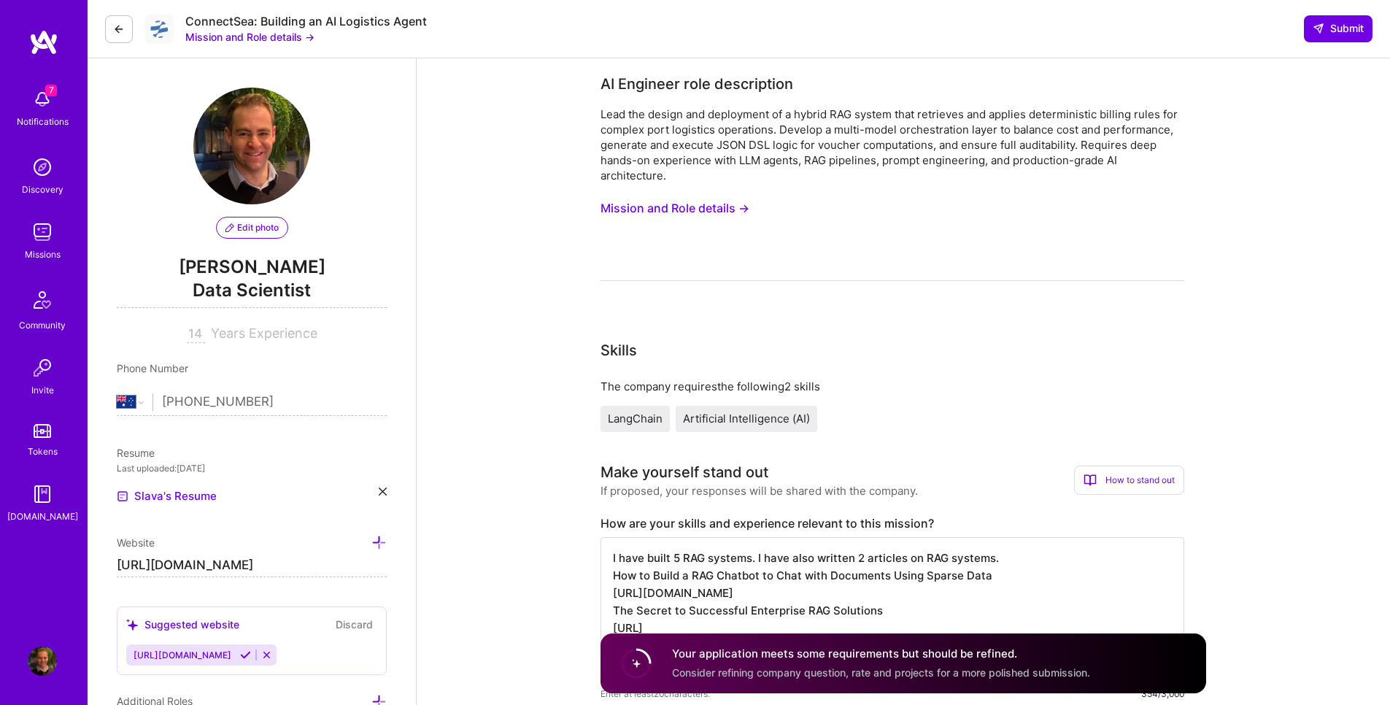
scroll to position [438, 0]
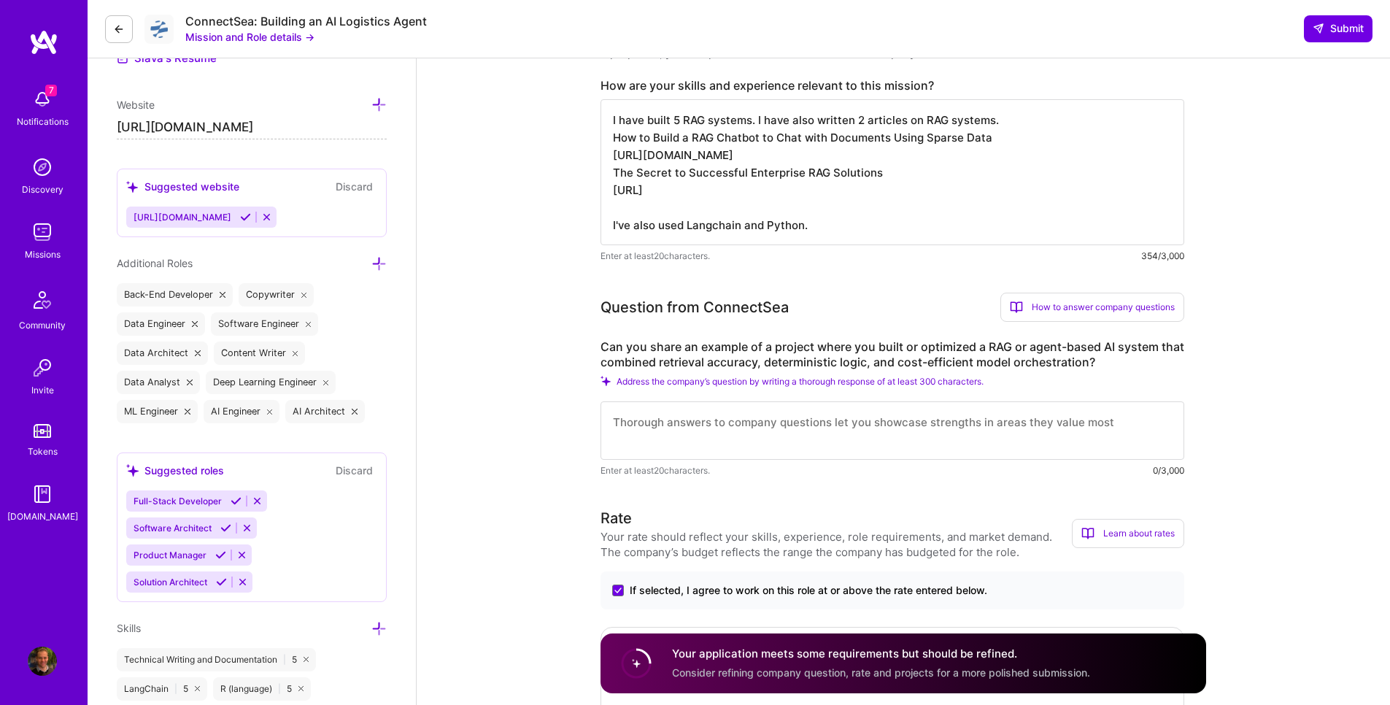
type textarea "I have built 5 RAG systems. I have also written 2 articles on RAG systems. How …"
click at [699, 433] on textarea at bounding box center [892, 430] width 584 height 58
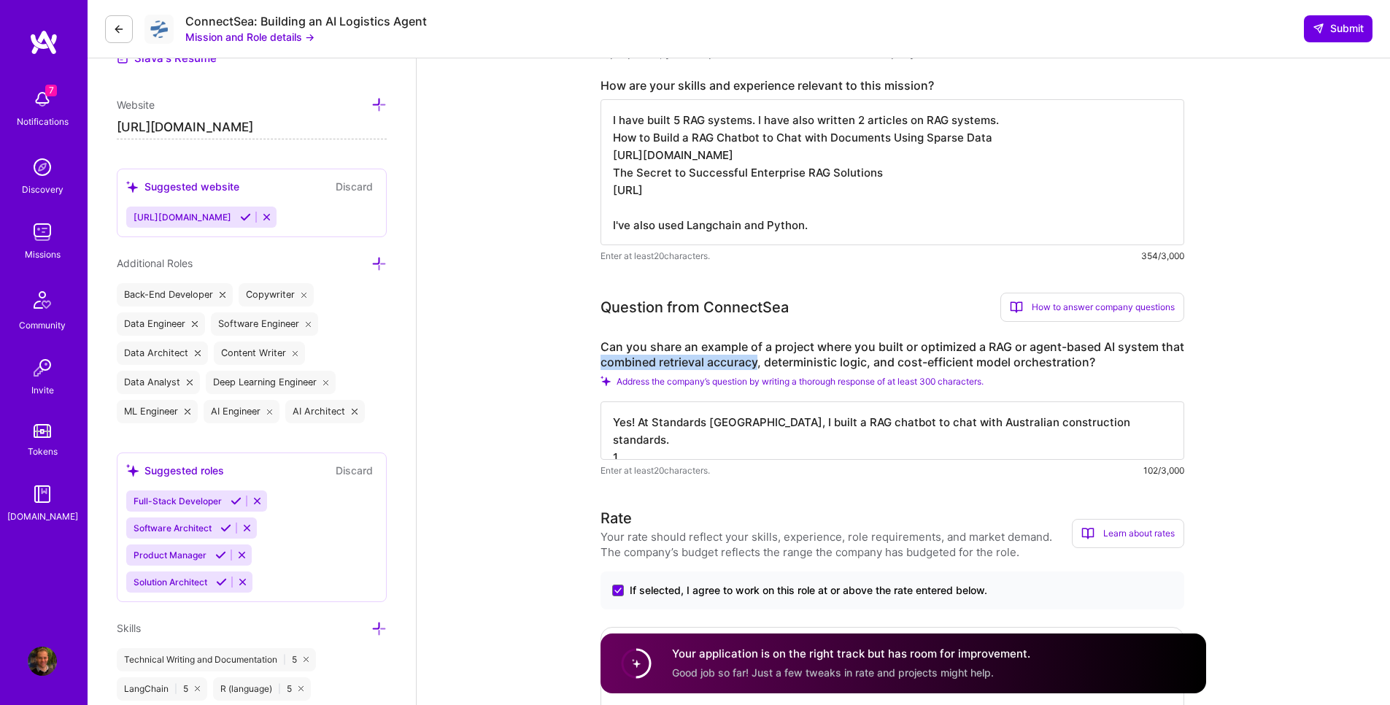
drag, startPoint x: 782, startPoint y: 360, endPoint x: 625, endPoint y: 366, distance: 157.0
click at [625, 366] on label "Can you share an example of a project where you built or optimized a RAG or age…" at bounding box center [892, 354] width 584 height 31
click at [665, 449] on textarea "Yes! At Standards Australia, I built a RAG chatbot to chat with Australian cons…" at bounding box center [892, 430] width 584 height 58
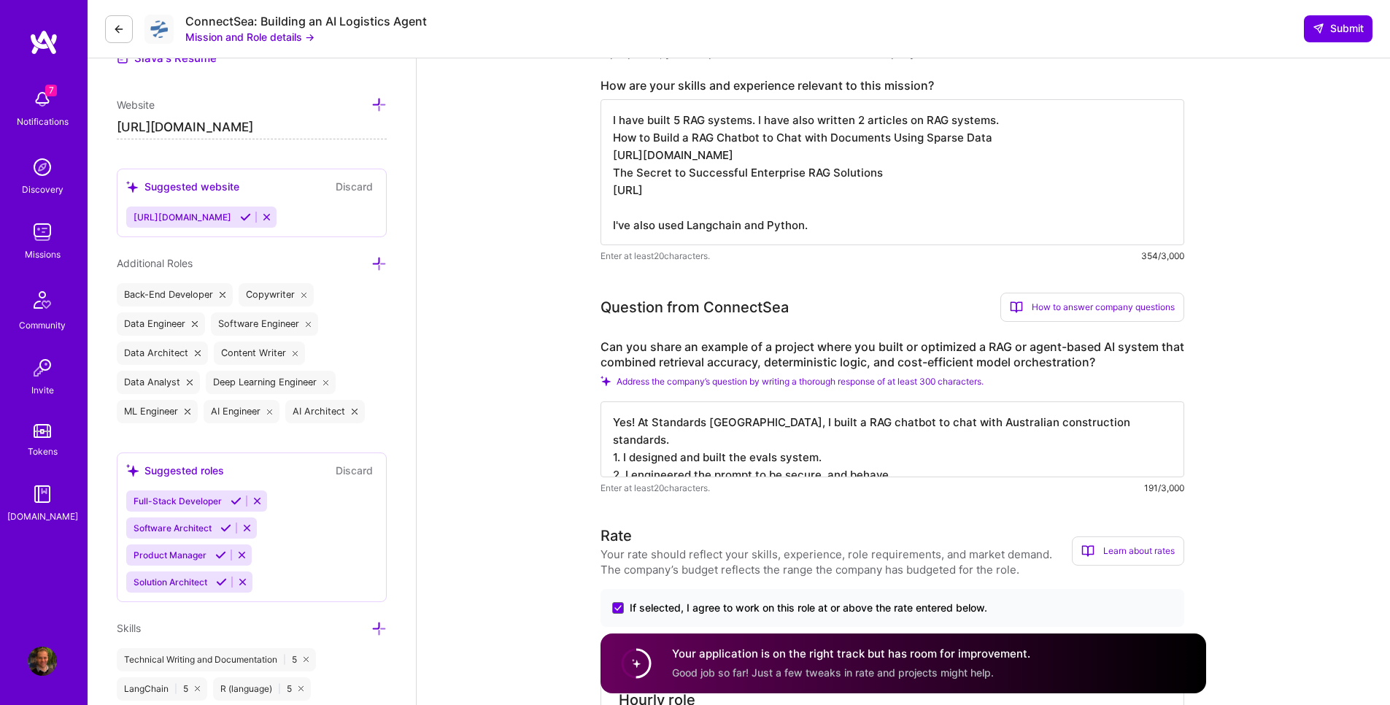
type textarea "Yes! At Standards Australia, I built a RAG chatbot to chat with Australian cons…"
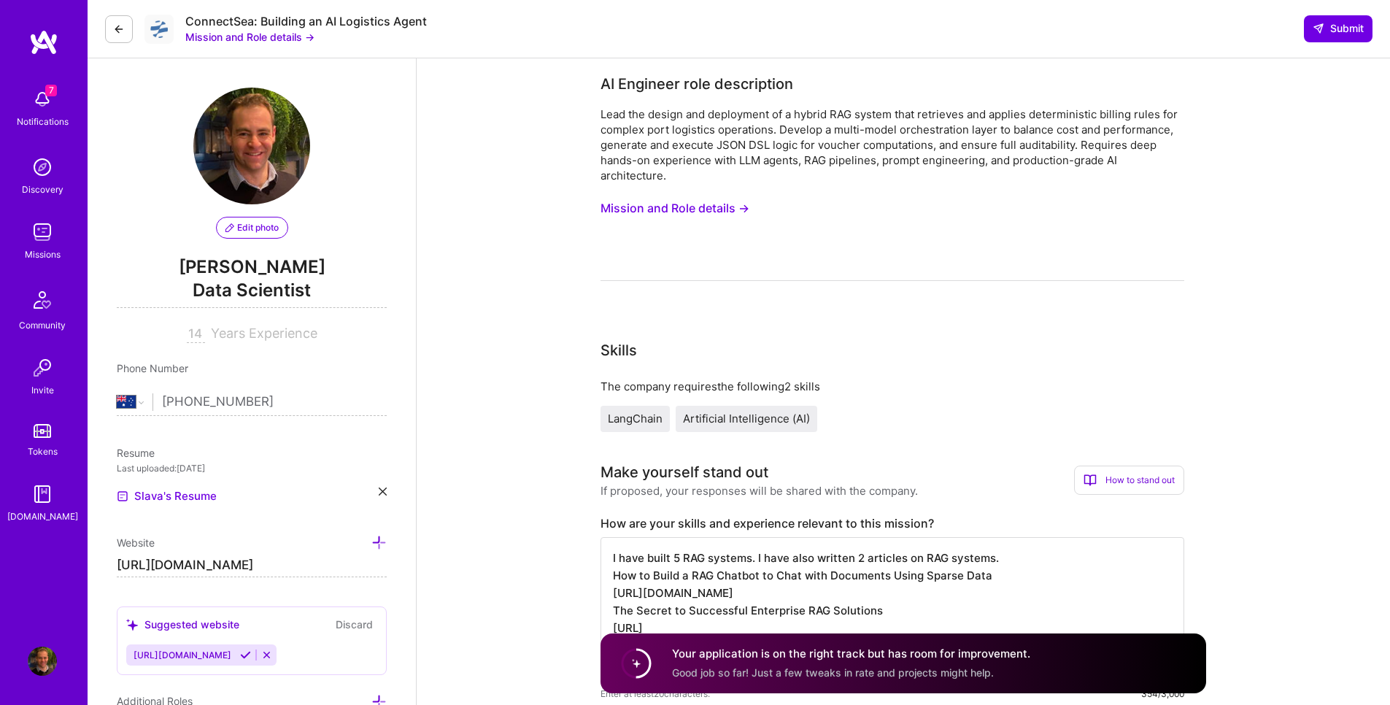
select select "AU"
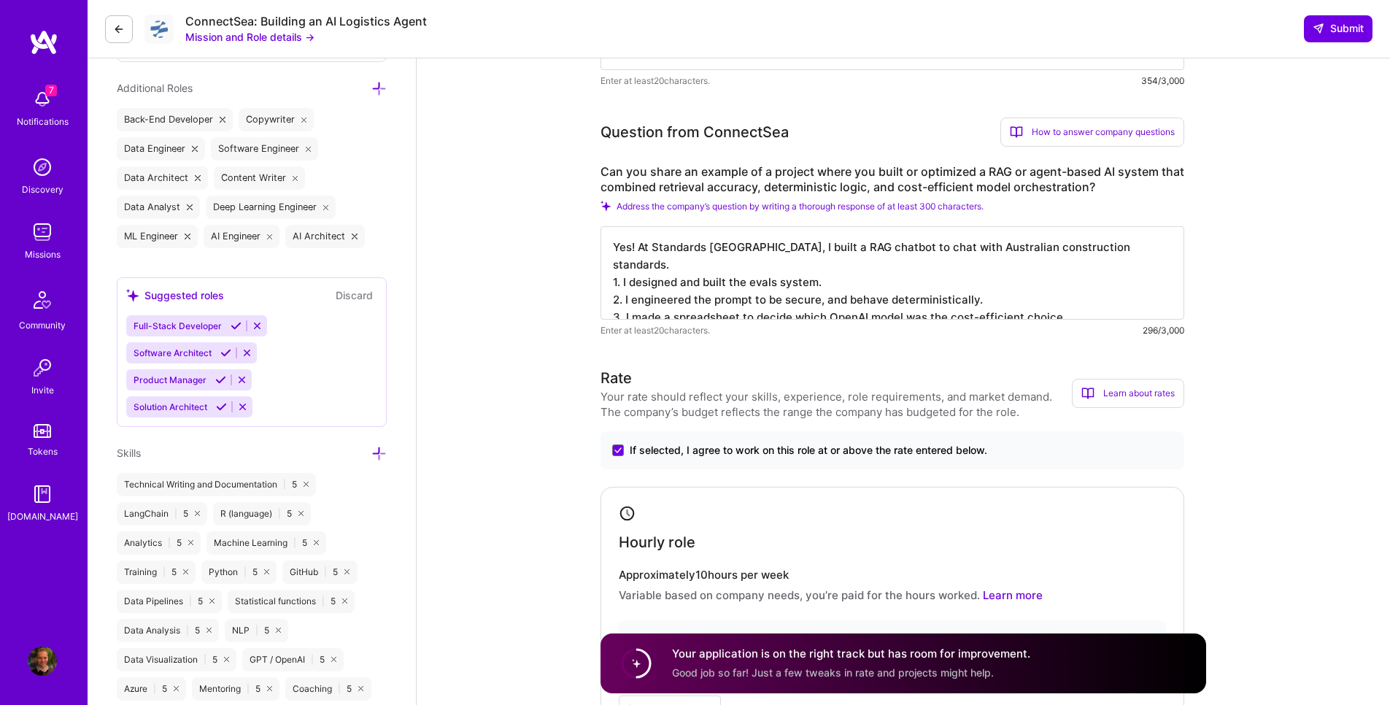
scroll to position [1, 0]
click at [651, 308] on textarea "Yes! At Standards [GEOGRAPHIC_DATA], I built a RAG chatbot to chat with Austral…" at bounding box center [892, 272] width 584 height 93
click at [649, 300] on textarea "Yes! At Standards [GEOGRAPHIC_DATA], I built a RAG chatbot to chat with Austral…" at bounding box center [892, 272] width 584 height 93
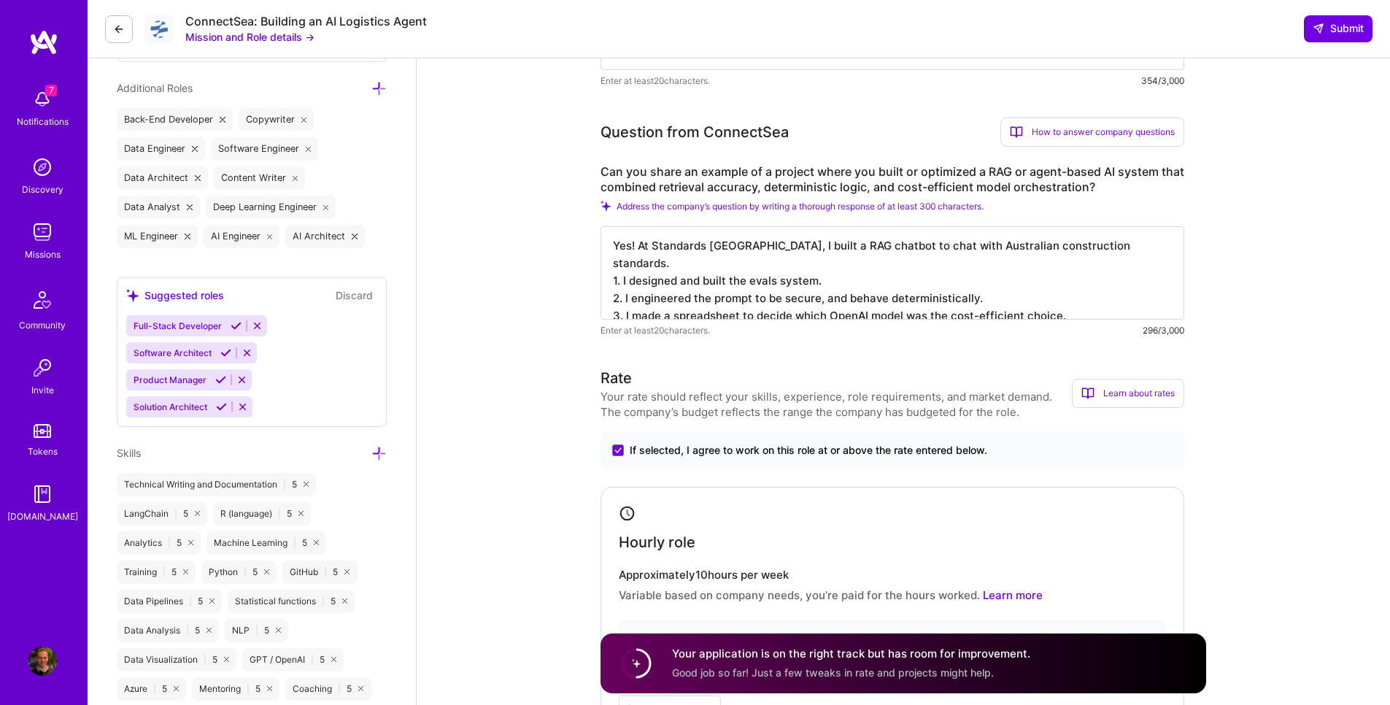
click at [649, 300] on textarea "Yes! At Standards [GEOGRAPHIC_DATA], I built a RAG chatbot to chat with Austral…" at bounding box center [892, 272] width 584 height 93
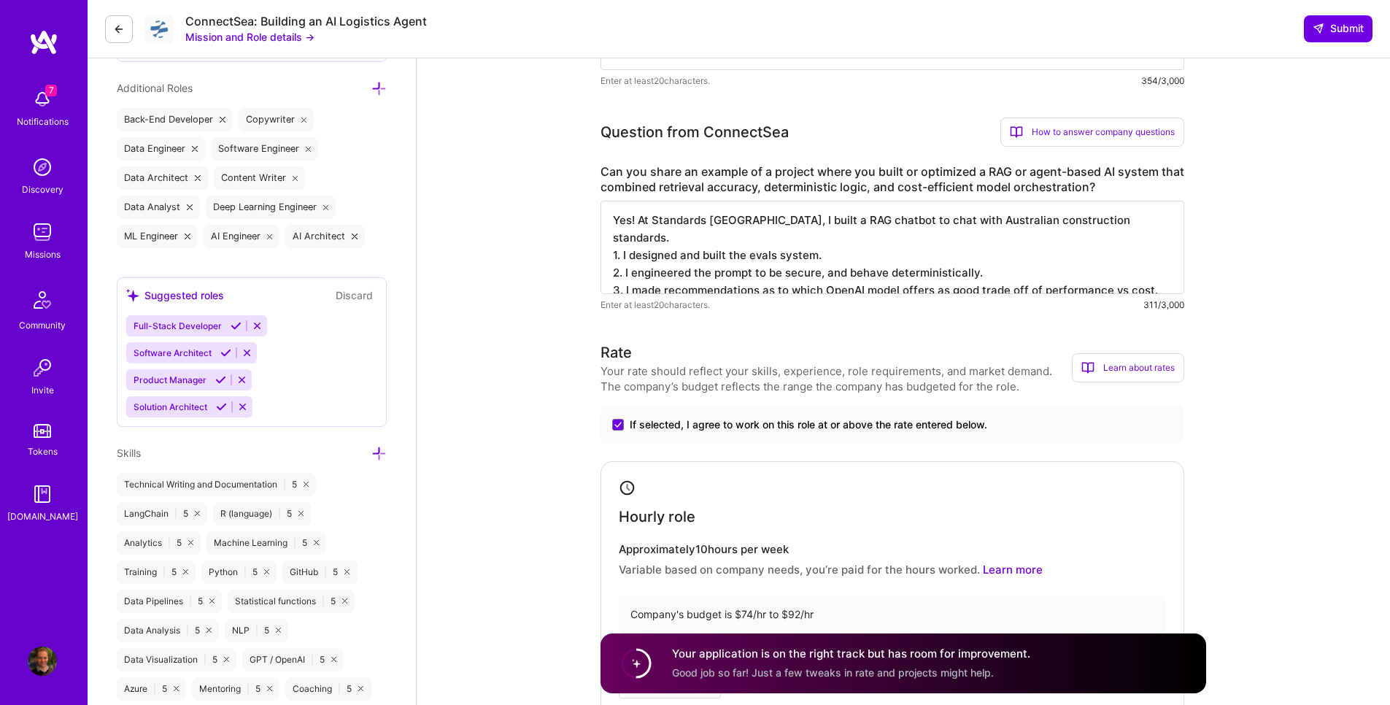
click at [676, 275] on textarea "Yes! At Standards [GEOGRAPHIC_DATA], I built a RAG chatbot to chat with Austral…" at bounding box center [892, 247] width 584 height 93
click at [676, 274] on textarea "Yes! At Standards [GEOGRAPHIC_DATA], I built a RAG chatbot to chat with Austral…" at bounding box center [892, 247] width 584 height 93
click at [785, 277] on textarea "Yes! At Standards [GEOGRAPHIC_DATA], I built a RAG chatbot to chat with Austral…" at bounding box center [892, 247] width 584 height 93
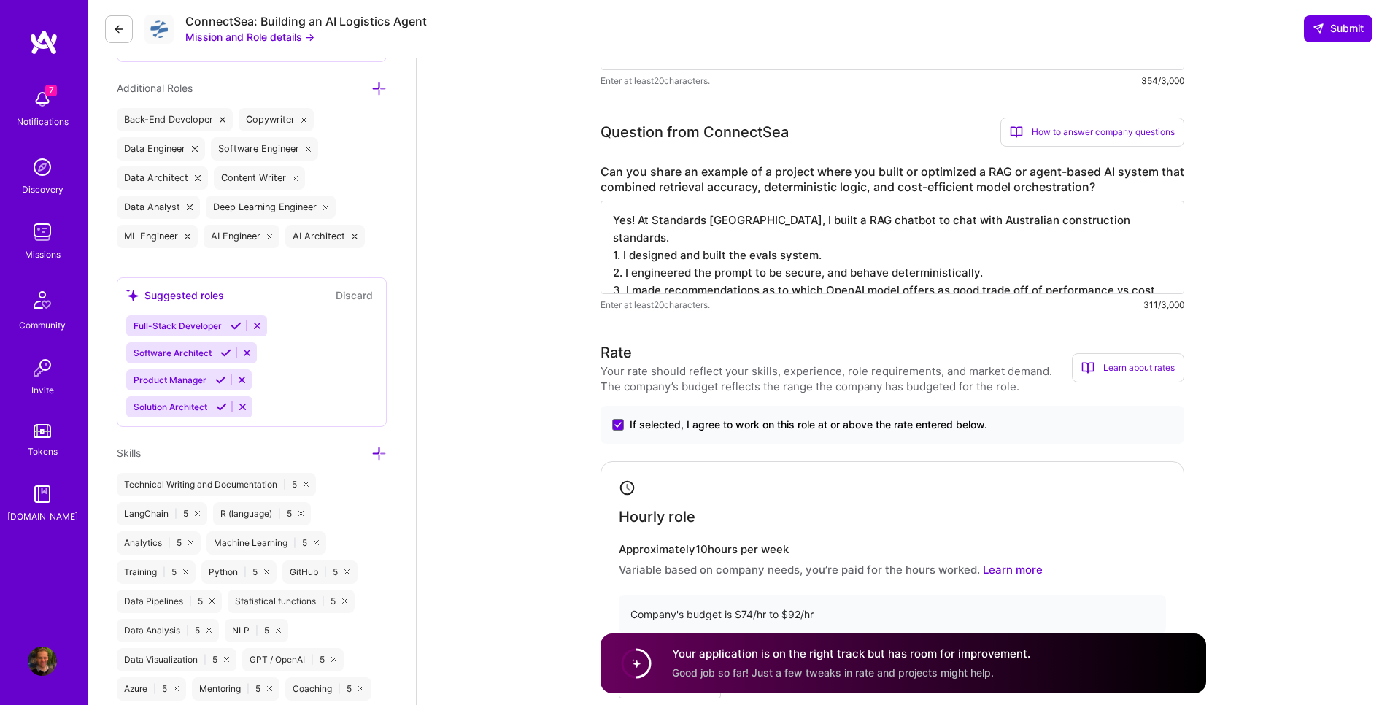
click at [785, 277] on textarea "Yes! At Standards [GEOGRAPHIC_DATA], I built a RAG chatbot to chat with Austral…" at bounding box center [892, 247] width 584 height 93
drag, startPoint x: 632, startPoint y: 276, endPoint x: 785, endPoint y: 275, distance: 153.2
click at [785, 275] on textarea "Yes! At Standards [GEOGRAPHIC_DATA], I built a RAG chatbot to chat with Austral…" at bounding box center [892, 247] width 584 height 93
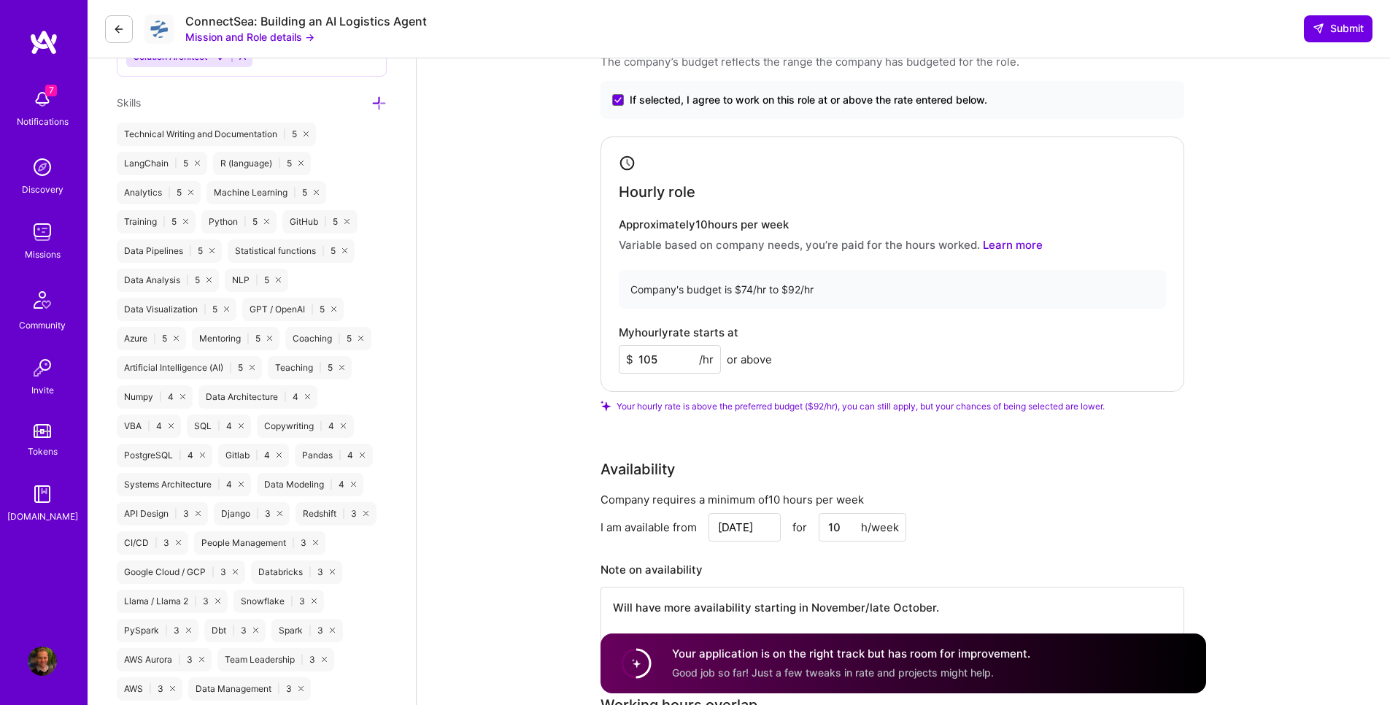
scroll to position [1313, 0]
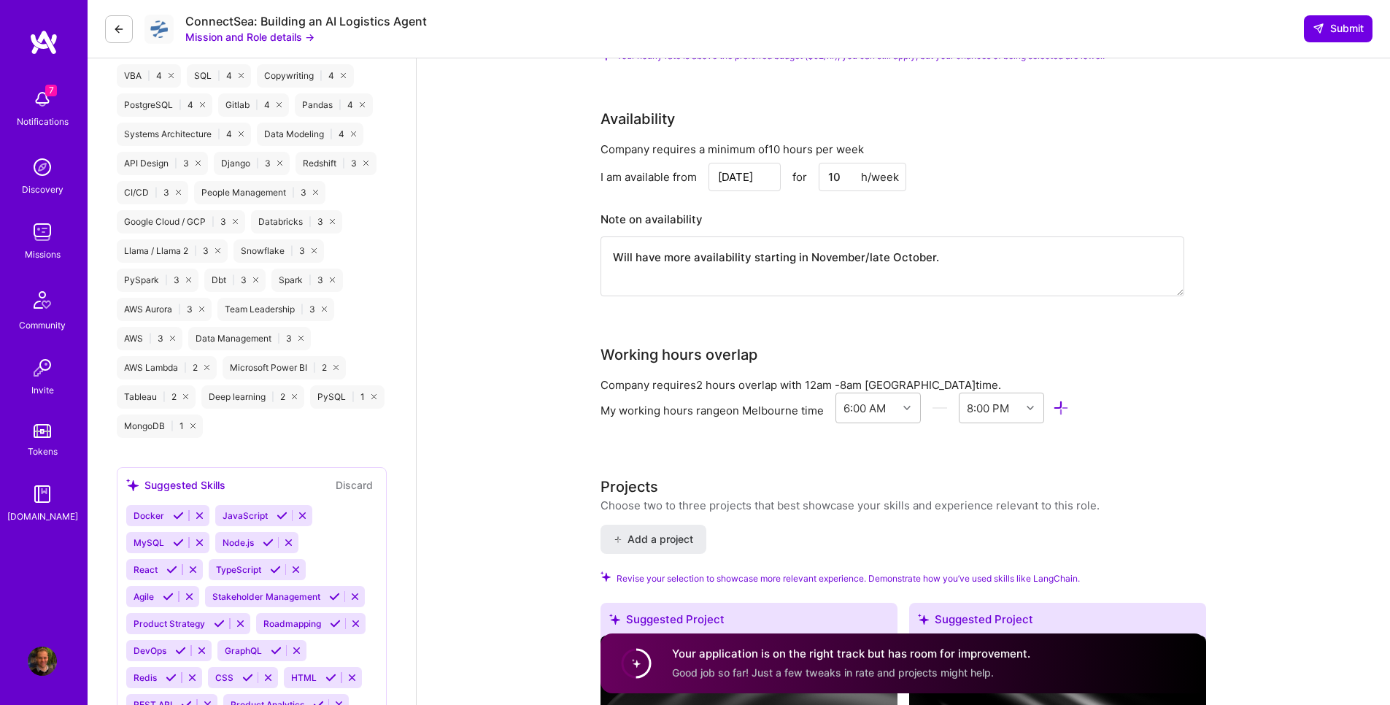
type textarea "Yes! At Standards [GEOGRAPHIC_DATA], I built a RAG chatbot to chat with Austral…"
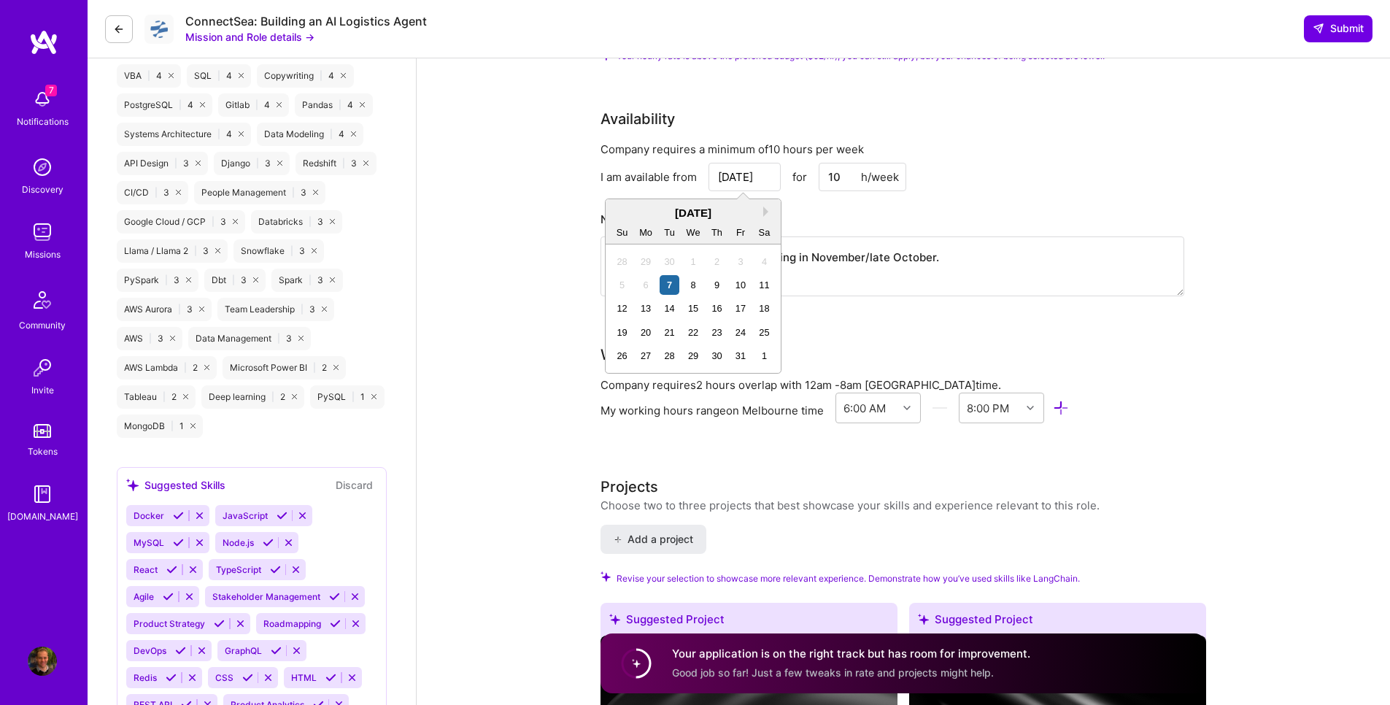
click at [762, 182] on input "[DATE]" at bounding box center [744, 177] width 72 height 28
click at [644, 337] on div "20" at bounding box center [646, 332] width 20 height 20
type input "[DATE]"
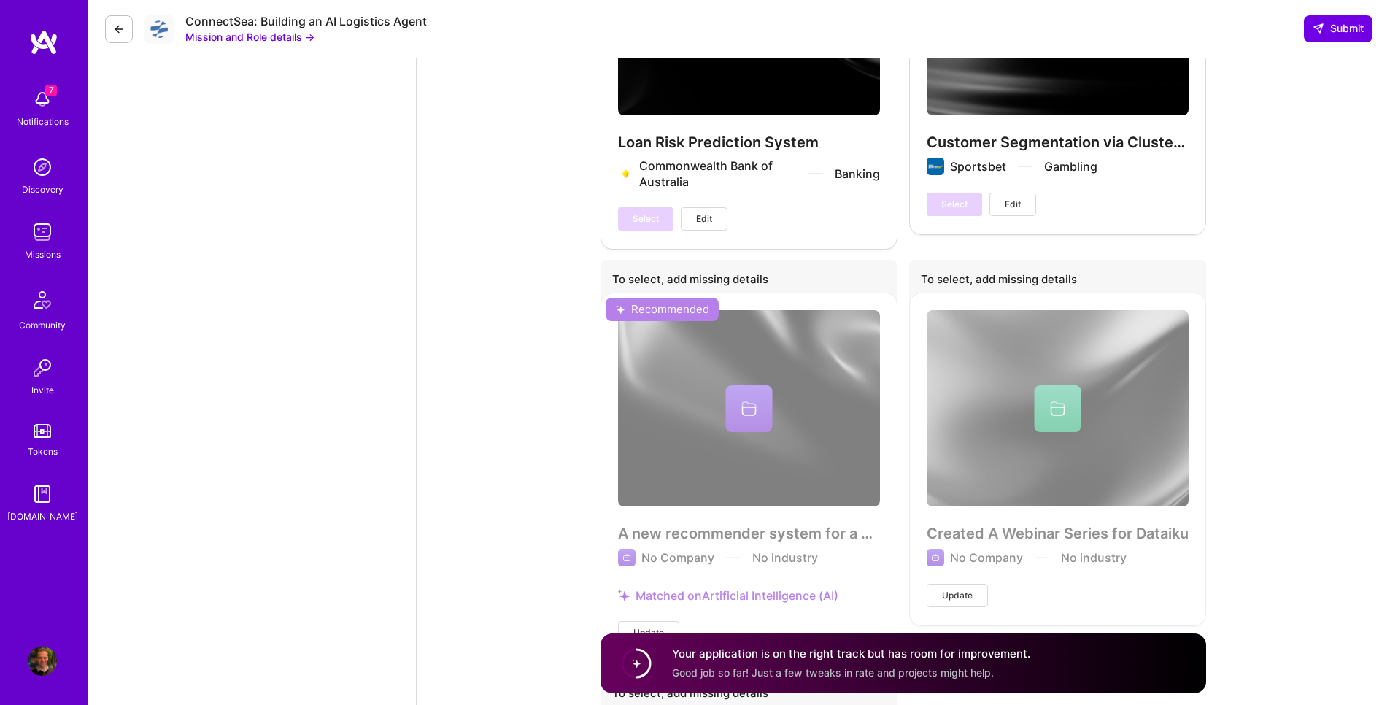
scroll to position [7252, 0]
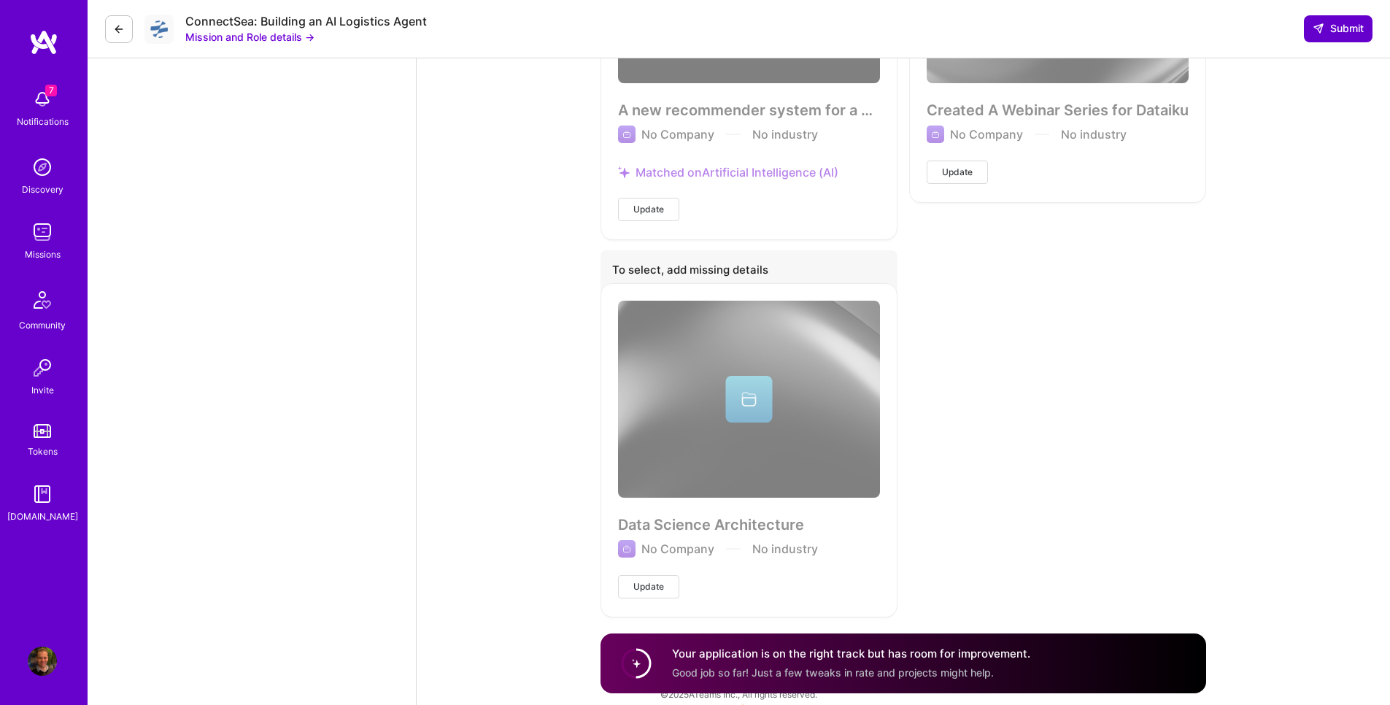
click at [1328, 27] on span "Submit" at bounding box center [1337, 28] width 51 height 15
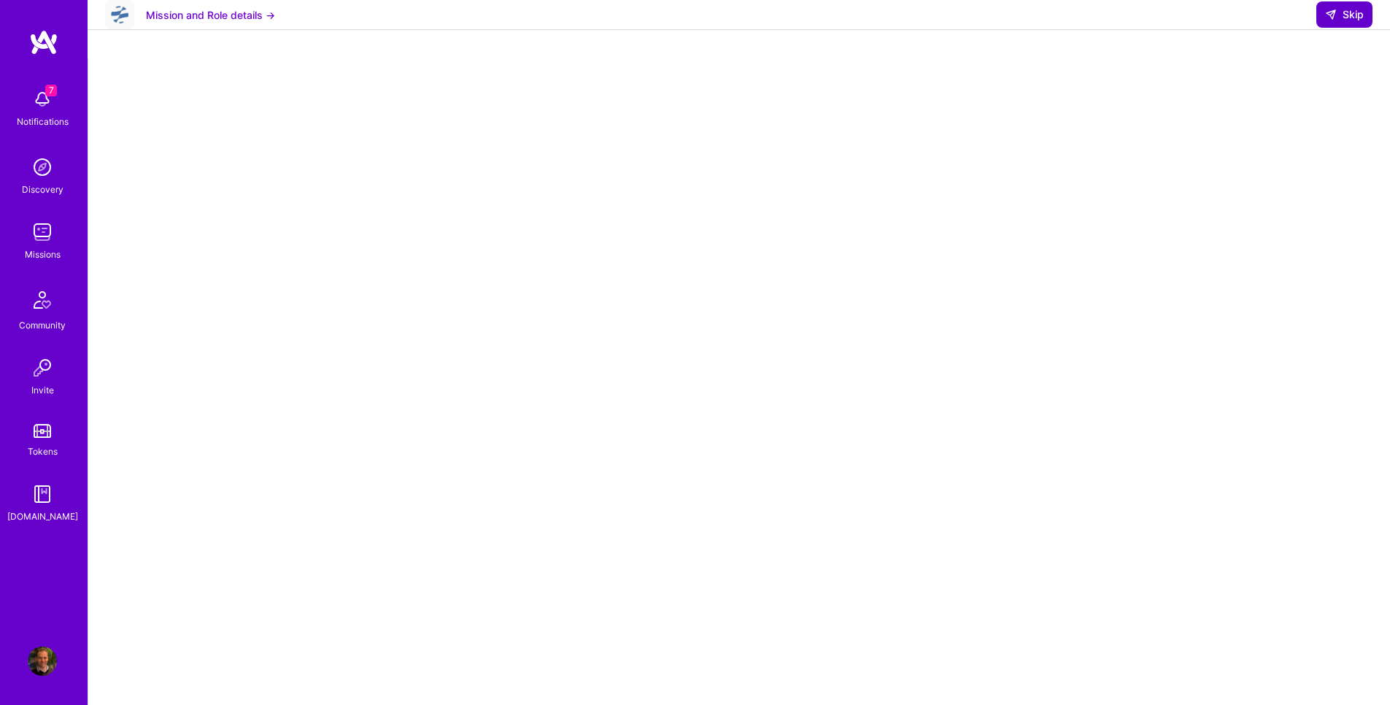
click at [1339, 22] on span "Skip" at bounding box center [1344, 14] width 39 height 15
select select "AU"
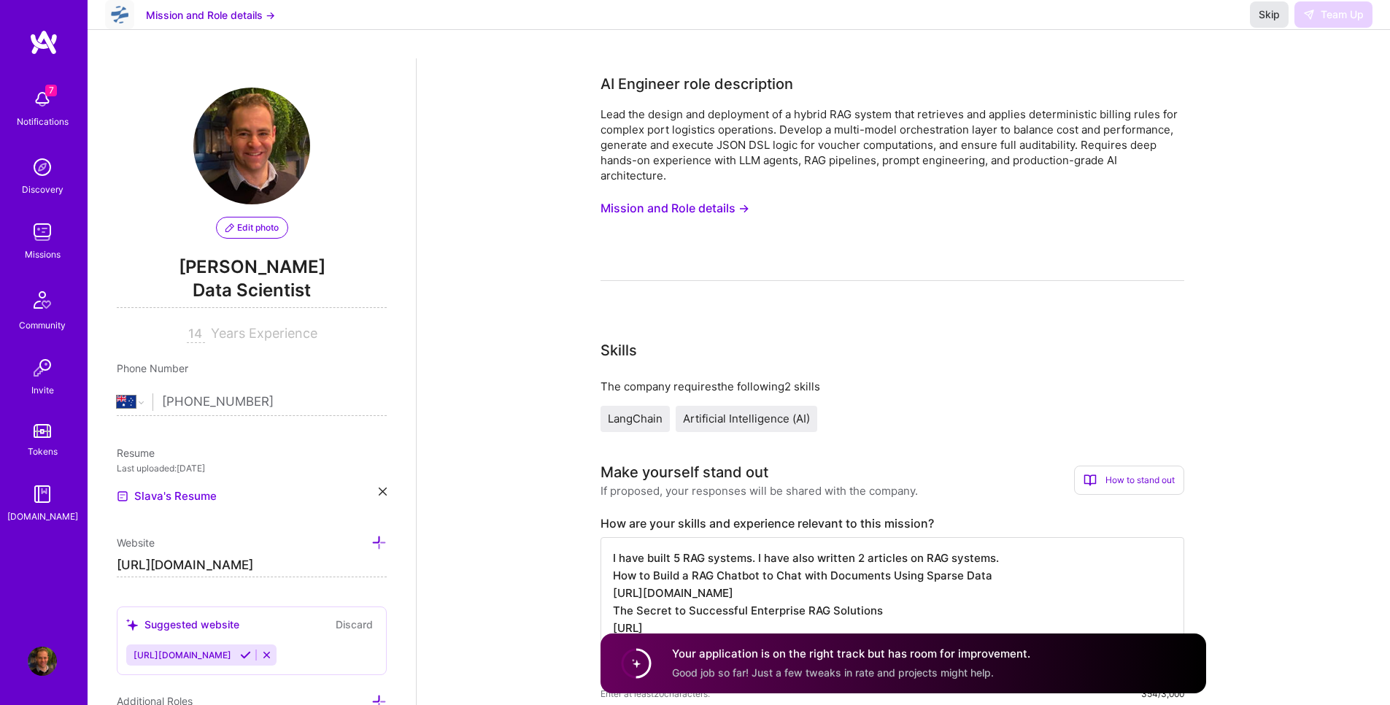
click at [1275, 22] on span "Skip" at bounding box center [1268, 14] width 21 height 15
click at [1258, 28] on button "Skip" at bounding box center [1269, 14] width 39 height 26
click at [1262, 22] on span "Skip" at bounding box center [1268, 14] width 21 height 15
